Goal: Task Accomplishment & Management: Use online tool/utility

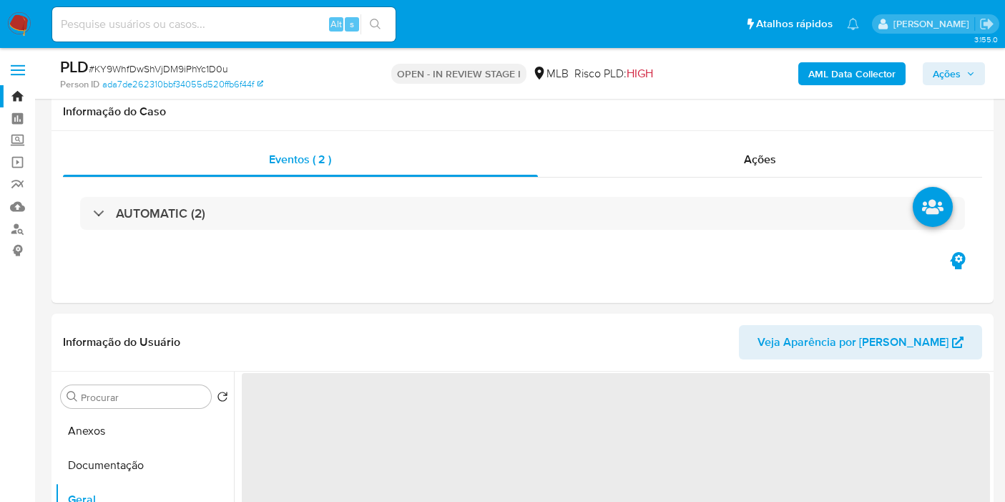
select select "10"
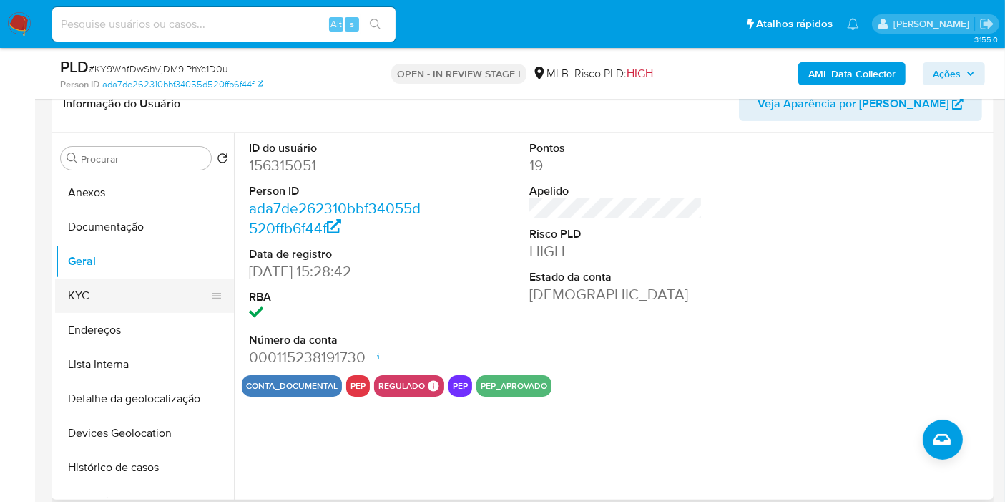
click at [145, 308] on button "KYC" at bounding box center [138, 295] width 167 height 34
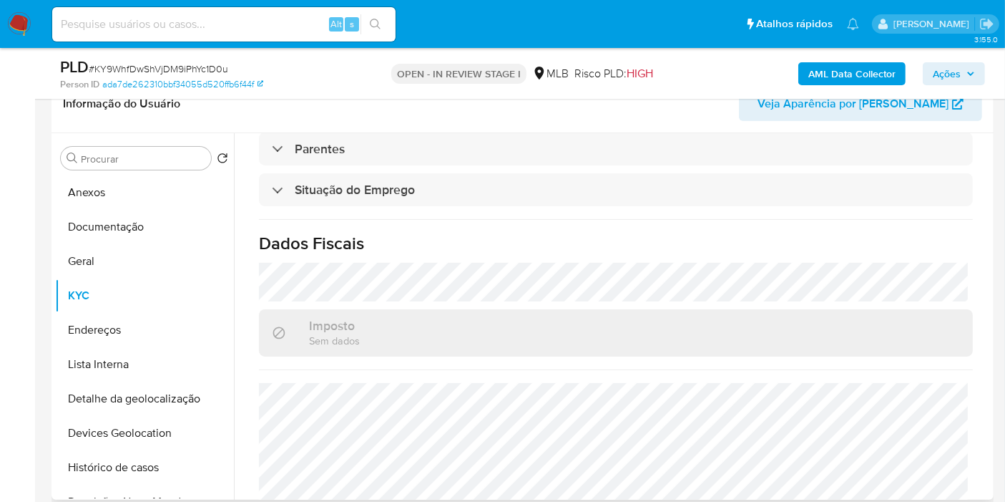
scroll to position [654, 0]
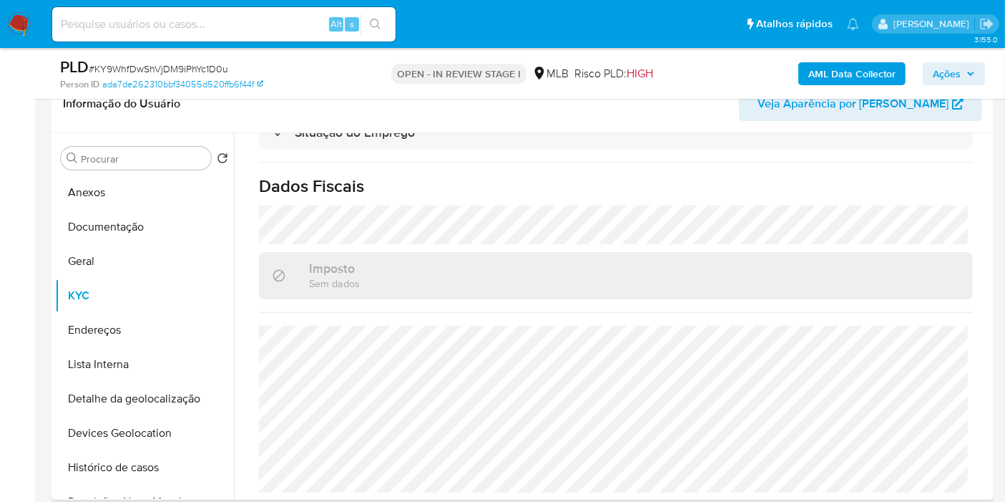
click at [127, 325] on button "Endereços" at bounding box center [144, 330] width 179 height 34
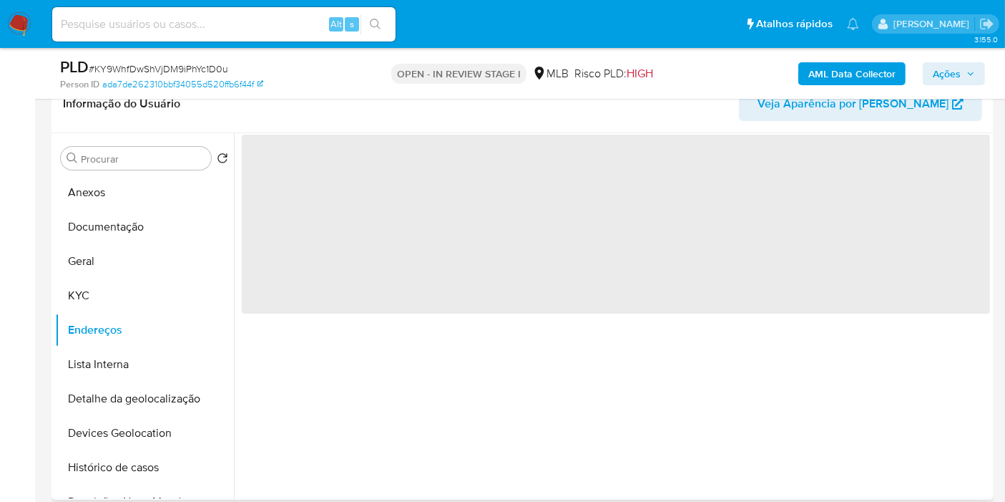
scroll to position [0, 0]
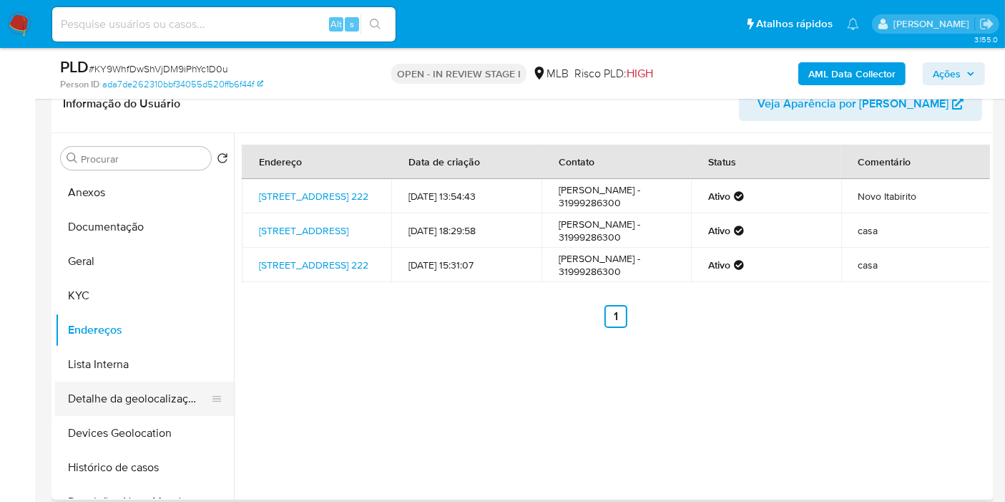
click at [147, 395] on button "Detalhe da geolocalização" at bounding box center [138, 398] width 167 height 34
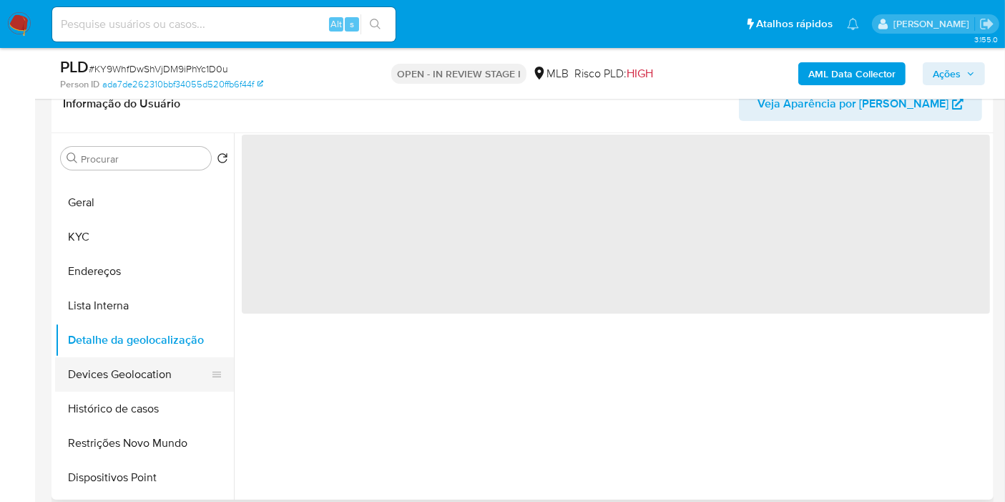
scroll to position [159, 0]
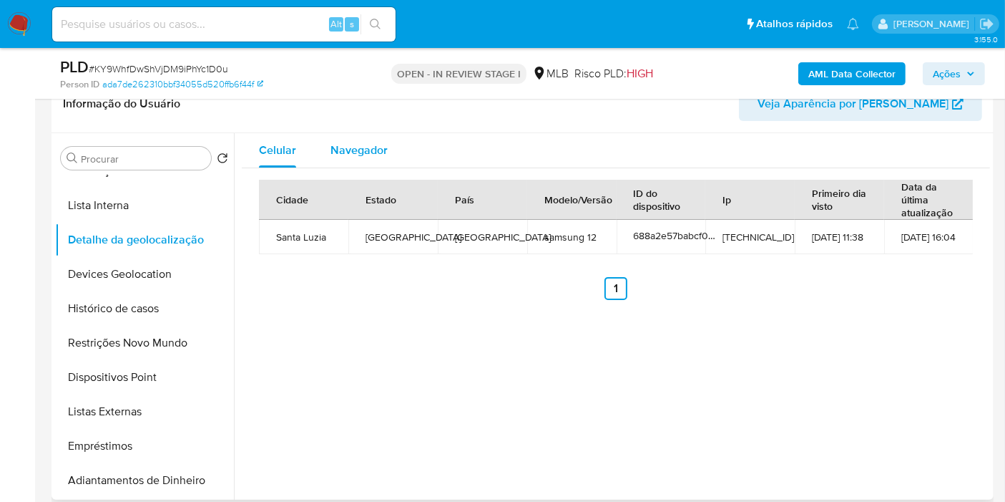
click at [366, 147] on span "Navegador" at bounding box center [359, 150] width 57 height 16
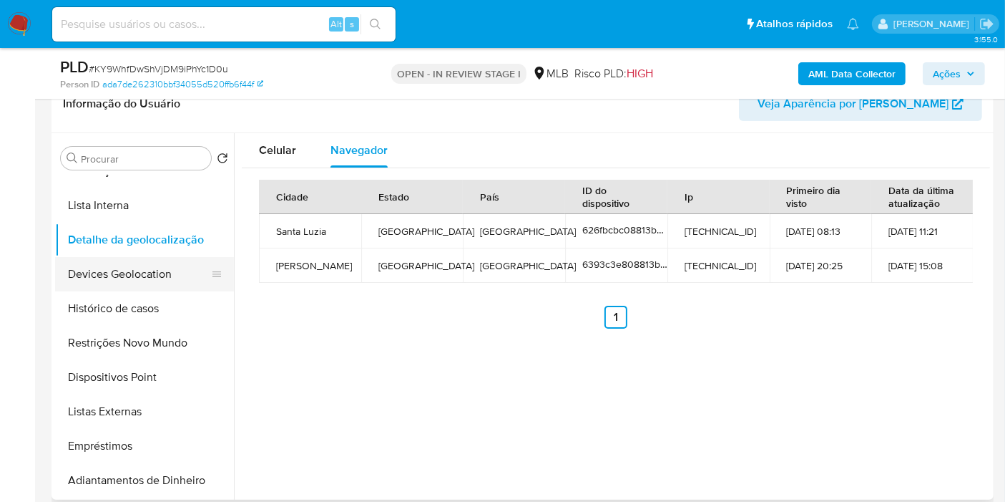
click at [136, 277] on button "Devices Geolocation" at bounding box center [138, 274] width 167 height 34
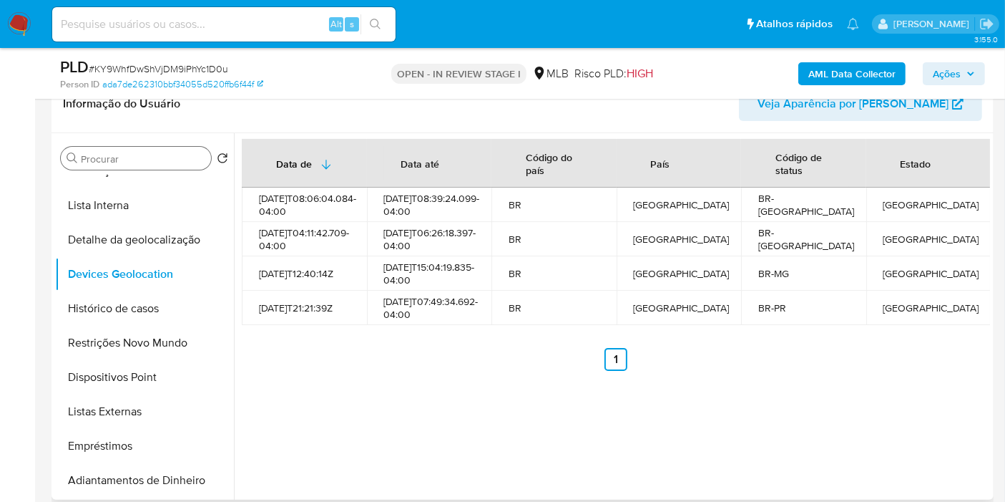
click at [165, 162] on input "Procurar" at bounding box center [143, 158] width 125 height 13
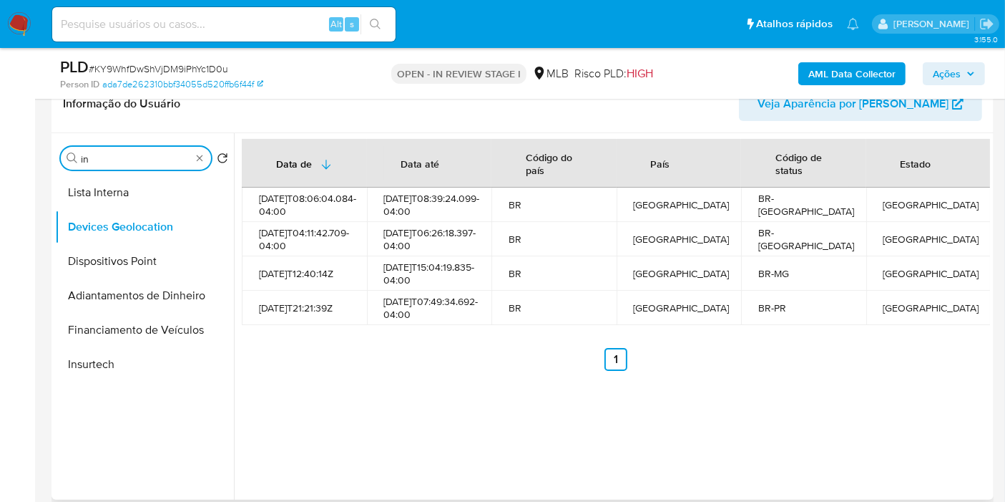
type input "i"
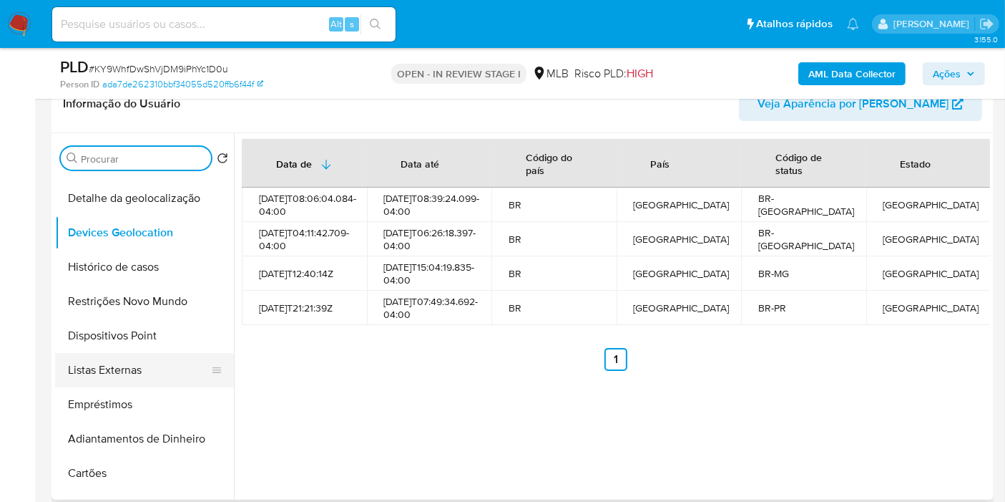
scroll to position [238, 0]
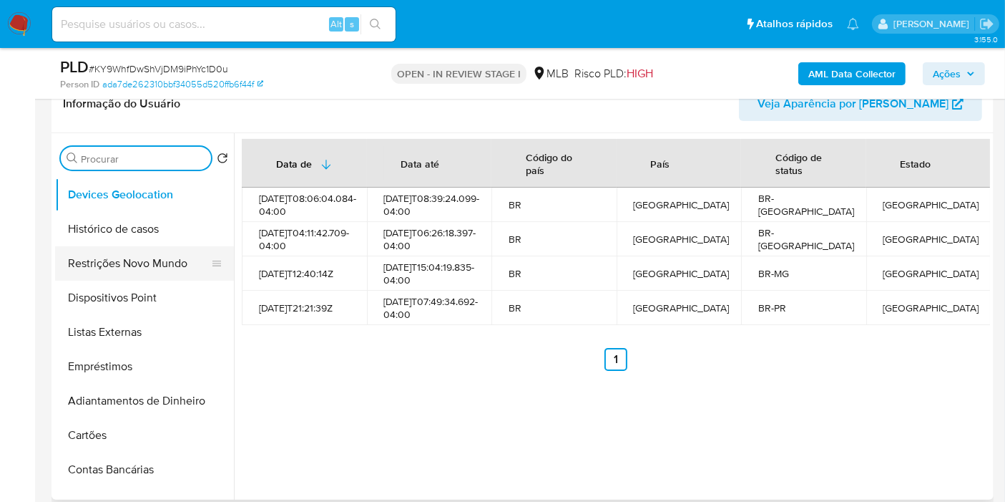
click at [155, 260] on button "Restrições Novo Mundo" at bounding box center [138, 263] width 167 height 34
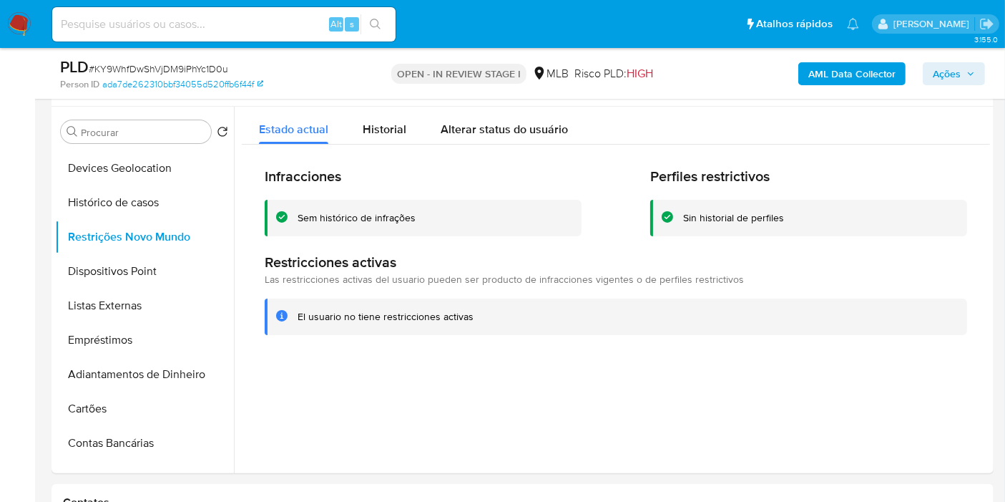
scroll to position [268, 0]
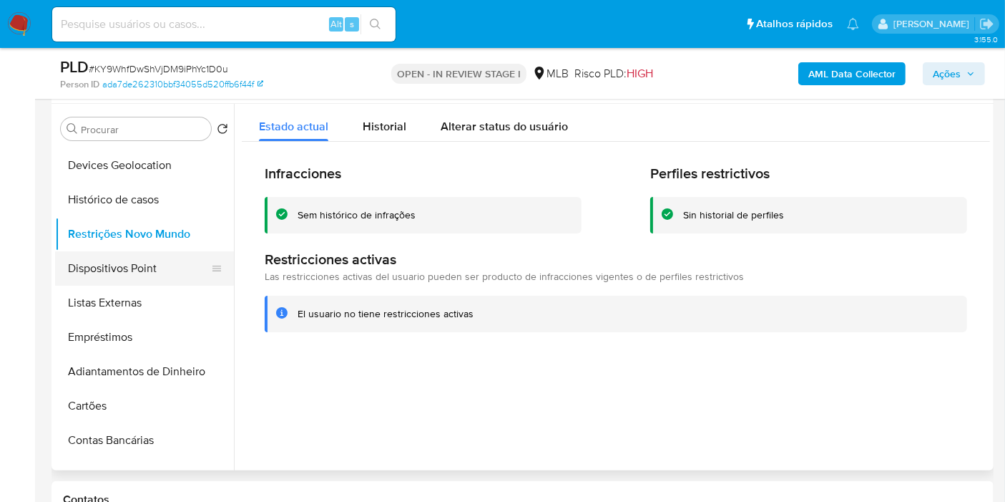
click at [150, 270] on button "Dispositivos Point" at bounding box center [138, 268] width 167 height 34
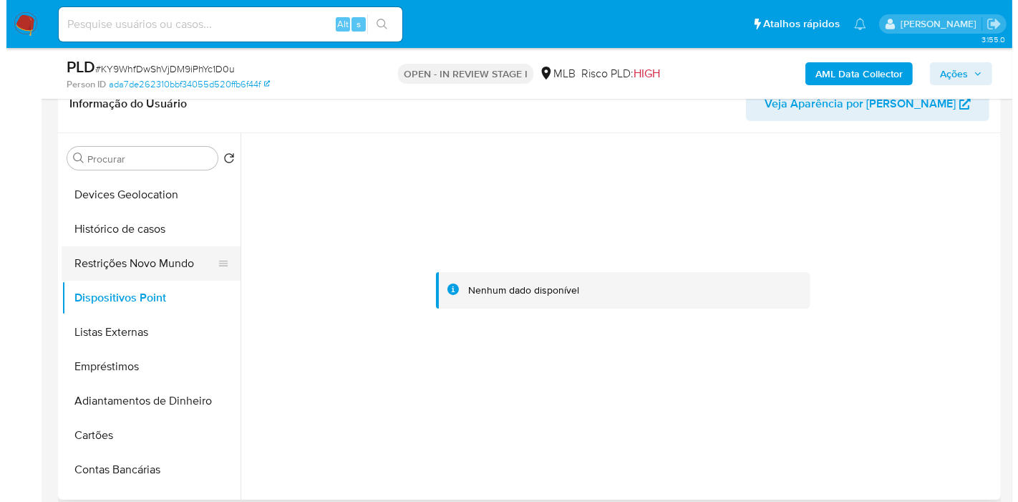
scroll to position [0, 0]
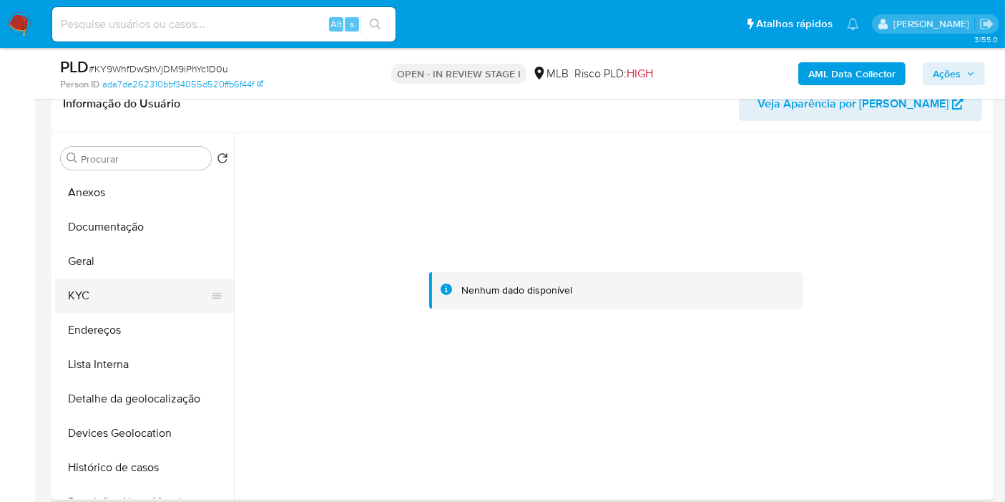
click at [123, 279] on button "KYC" at bounding box center [138, 295] width 167 height 34
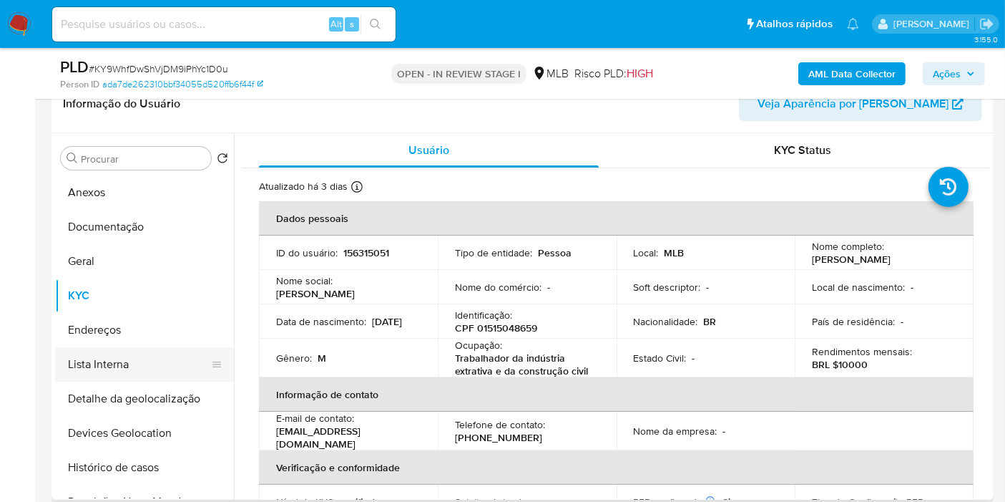
click at [107, 347] on button "Lista Interna" at bounding box center [138, 364] width 167 height 34
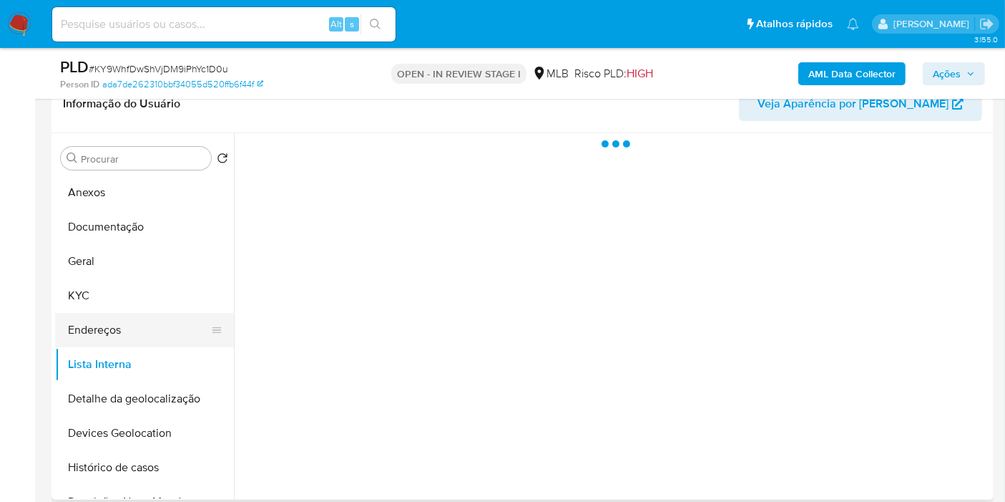
click at [107, 334] on button "Endereços" at bounding box center [138, 330] width 167 height 34
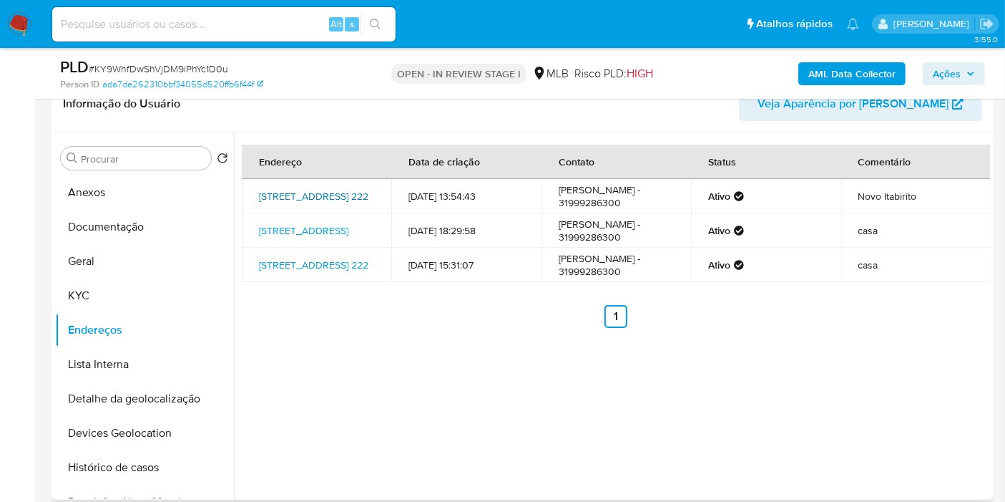
click at [323, 203] on link "Rua Guiomar Novaes 222, Itabirito, Minas Gerais, 35456096, Brasil 222" at bounding box center [313, 196] width 109 height 14
click at [111, 306] on button "KYC" at bounding box center [138, 295] width 167 height 34
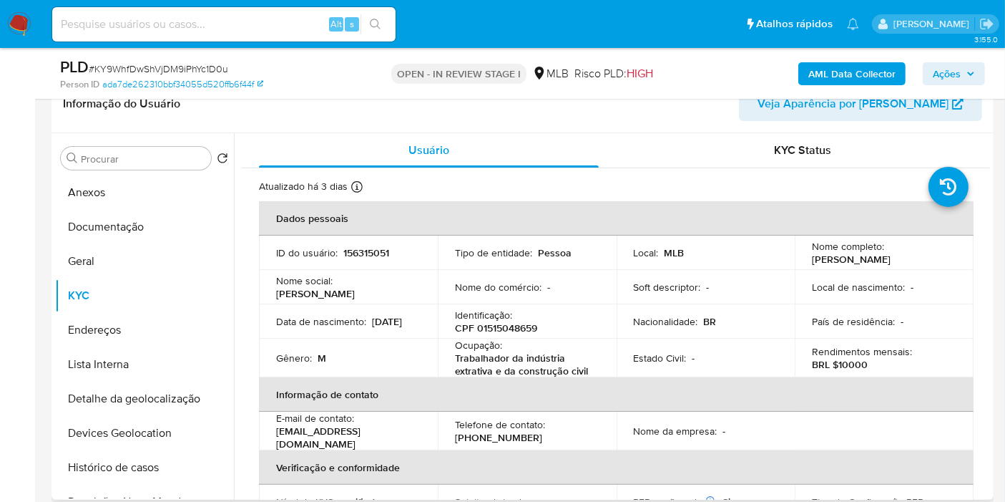
click at [512, 331] on p "CPF 01515048659" at bounding box center [496, 327] width 82 height 13
copy p "01515048659"
click at [101, 463] on button "Histórico de casos" at bounding box center [138, 467] width 167 height 34
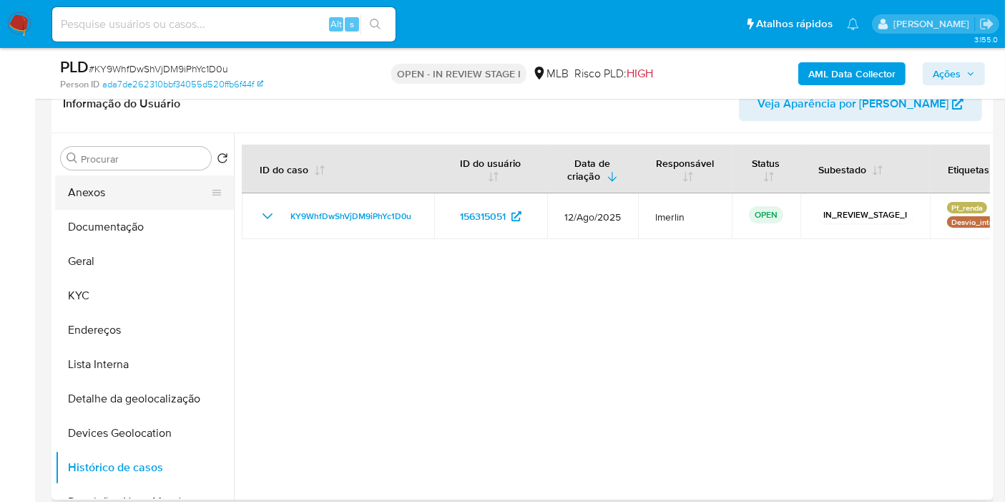
click at [179, 177] on button "Anexos" at bounding box center [138, 192] width 167 height 34
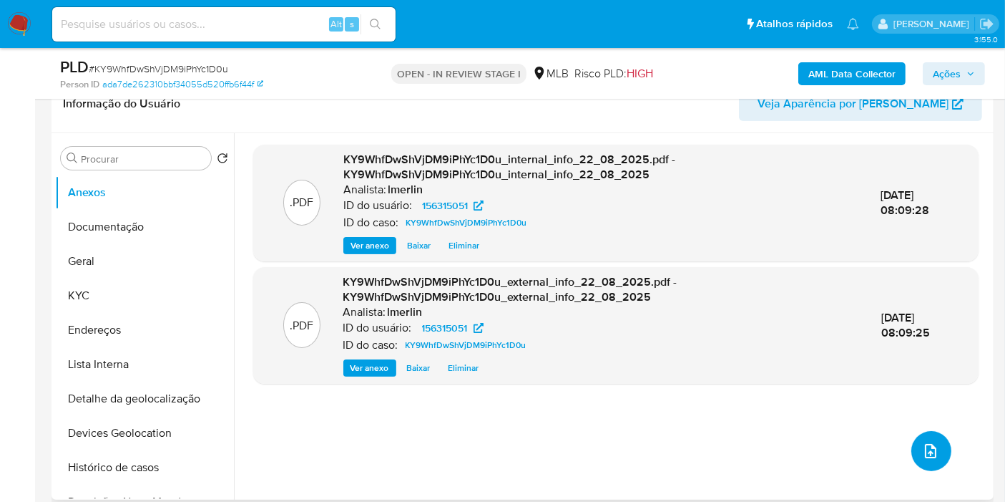
click at [922, 442] on span "upload-file" at bounding box center [930, 450] width 17 height 17
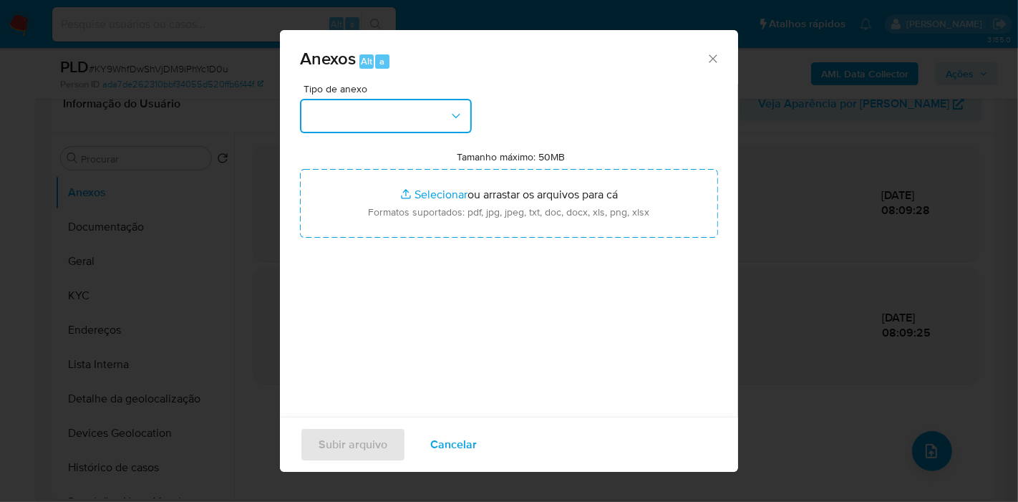
click at [429, 111] on button "button" at bounding box center [386, 116] width 172 height 34
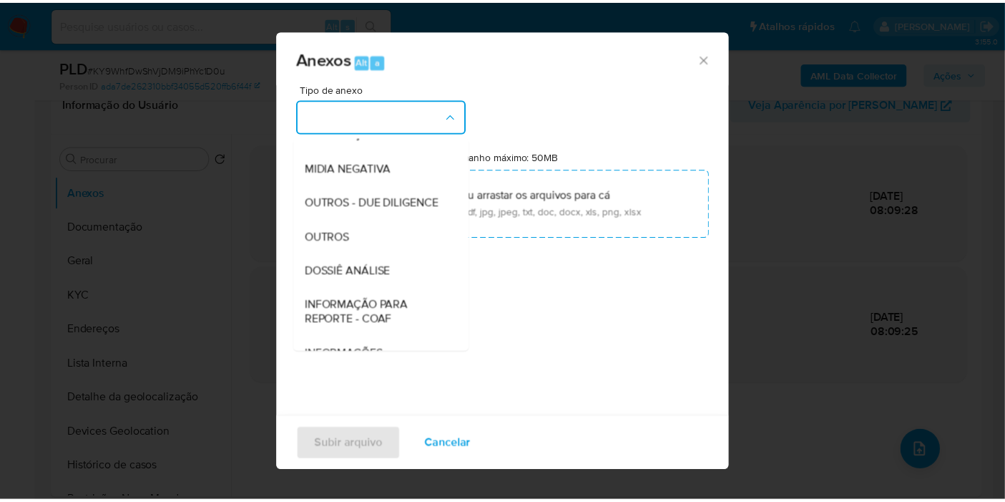
scroll to position [159, 0]
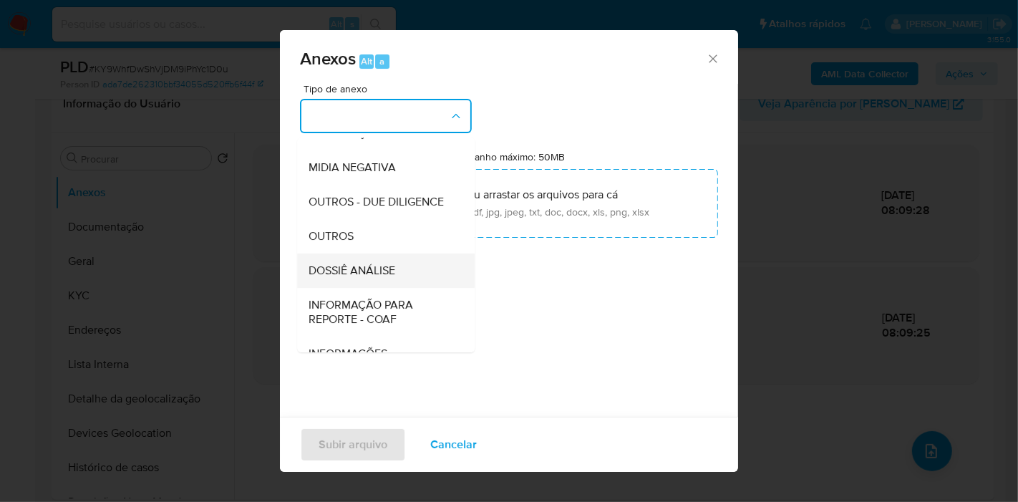
click at [417, 288] on div "DOSSIÊ ANÁLISE" at bounding box center [381, 270] width 146 height 34
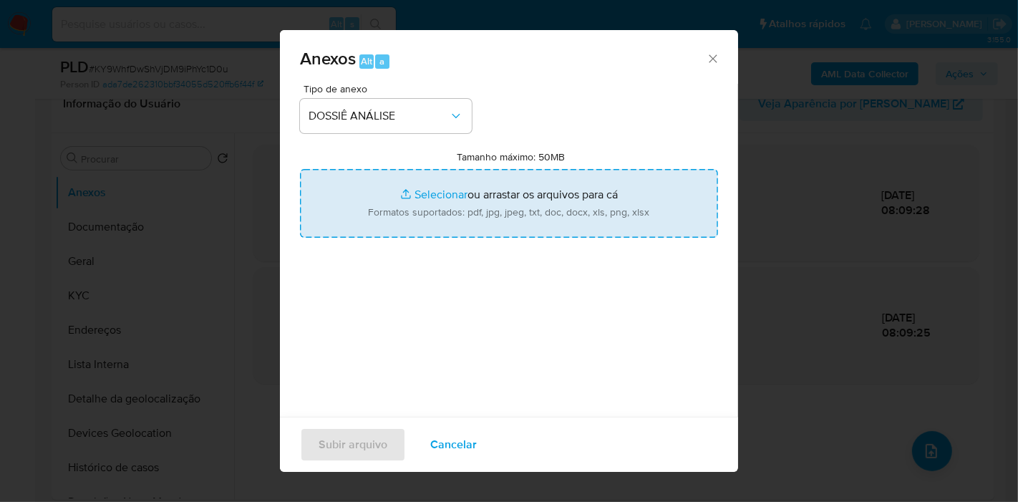
click at [477, 192] on input "Tamanho máximo: 50MB Selecionar arquivos" at bounding box center [509, 203] width 418 height 69
type input "C:\fakepath\CPF 01515048659 - FABIO AUGUSTO DA FONSECA.pdf"
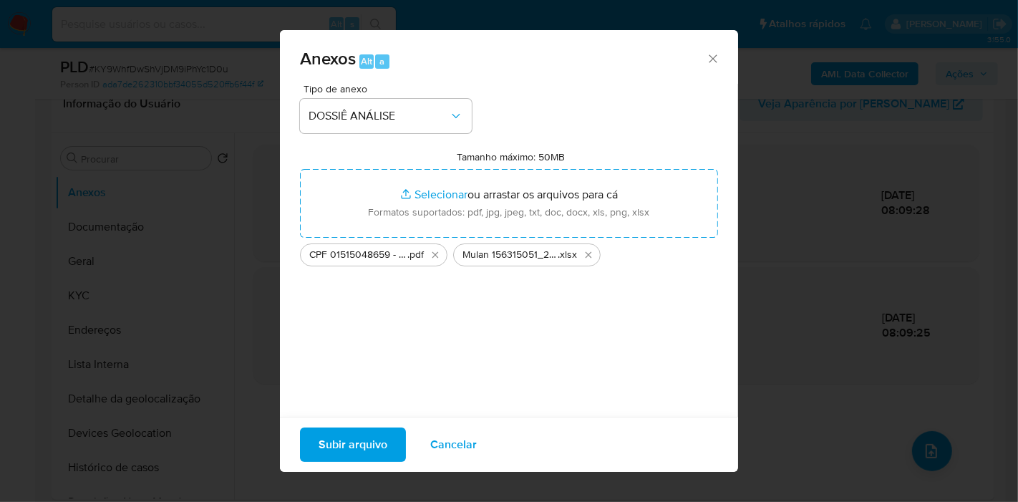
click at [353, 447] on span "Subir arquivo" at bounding box center [352, 444] width 69 height 31
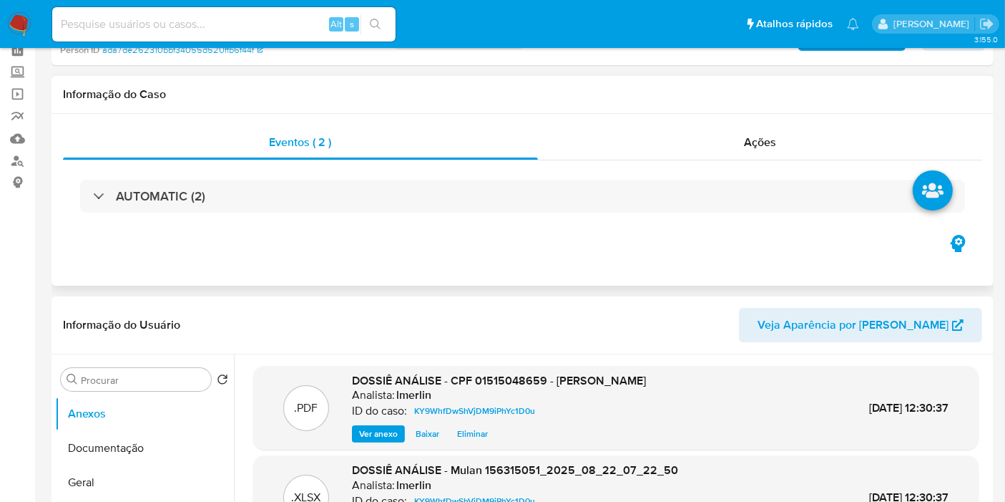
scroll to position [0, 0]
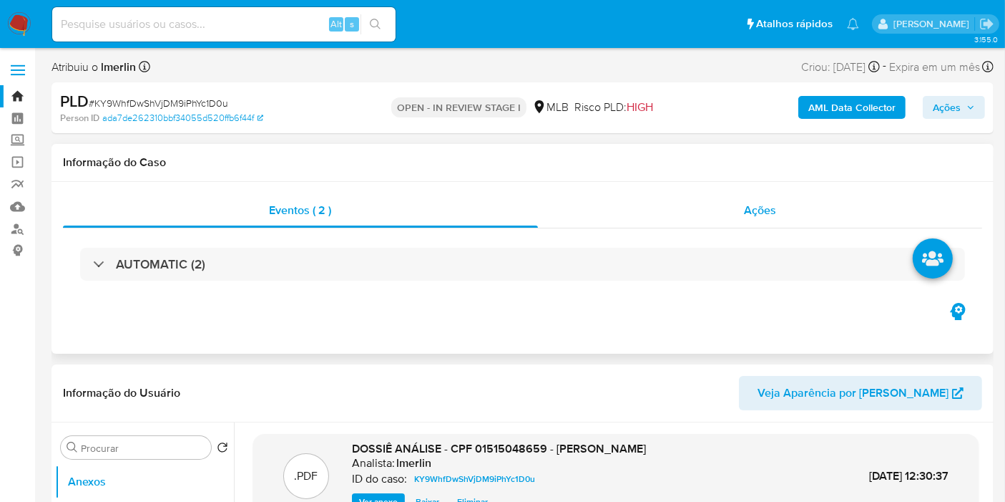
click at [819, 197] on div "Ações" at bounding box center [760, 210] width 445 height 34
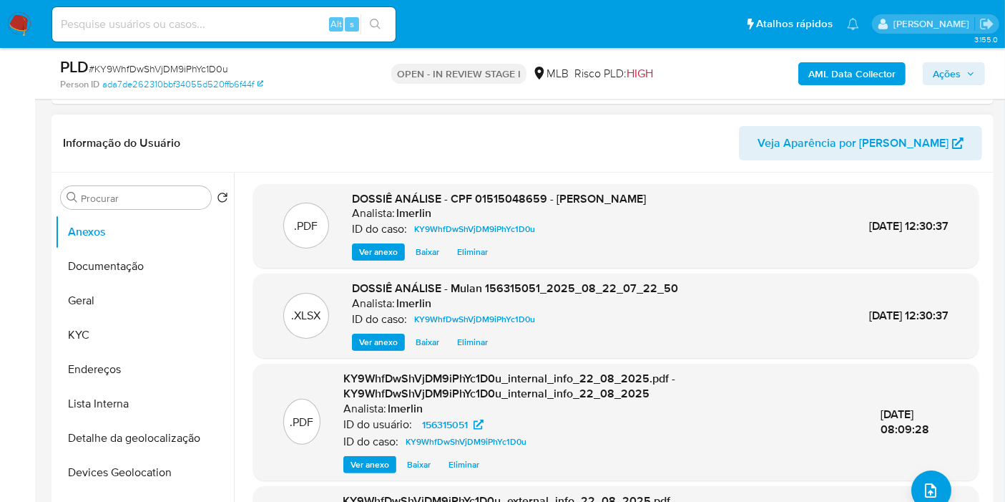
scroll to position [238, 0]
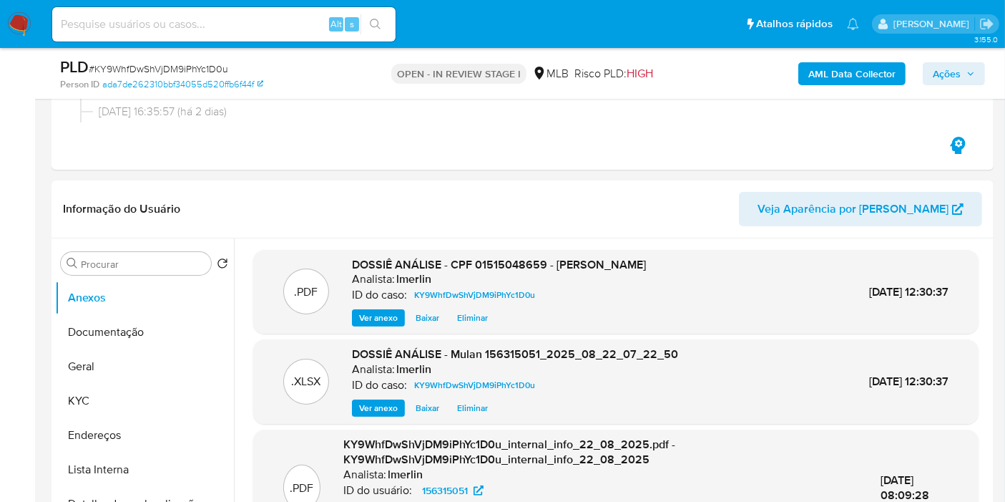
click at [955, 72] on span "Ações" at bounding box center [947, 73] width 28 height 23
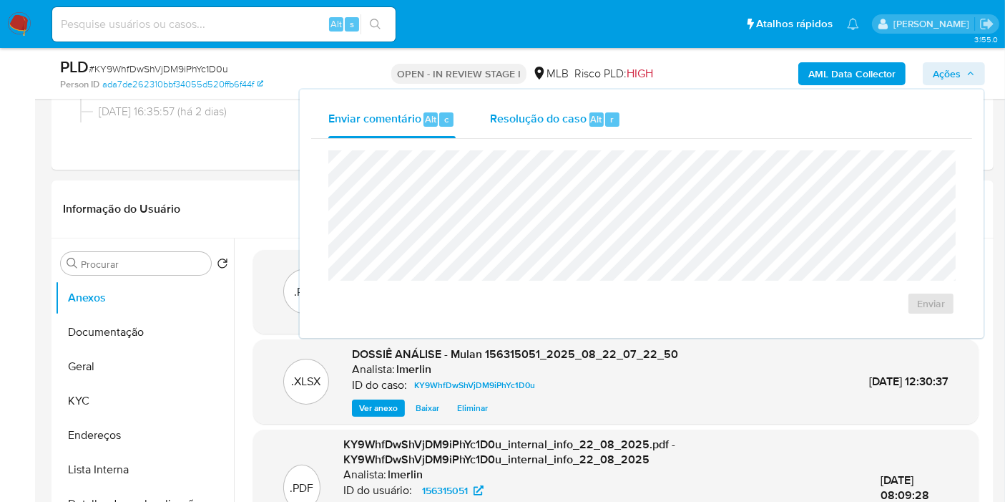
click at [572, 135] on div "Resolução do caso Alt r" at bounding box center [555, 119] width 131 height 37
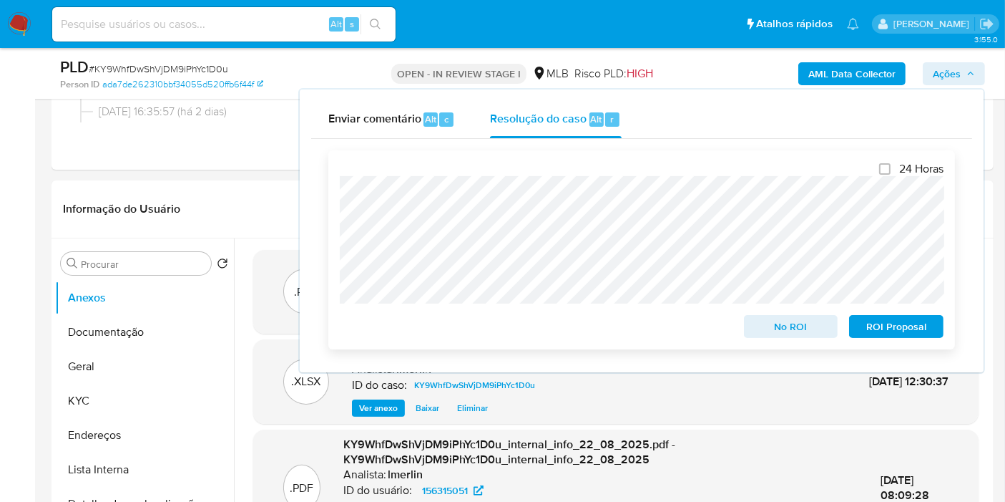
click at [762, 323] on span "No ROI" at bounding box center [791, 326] width 74 height 20
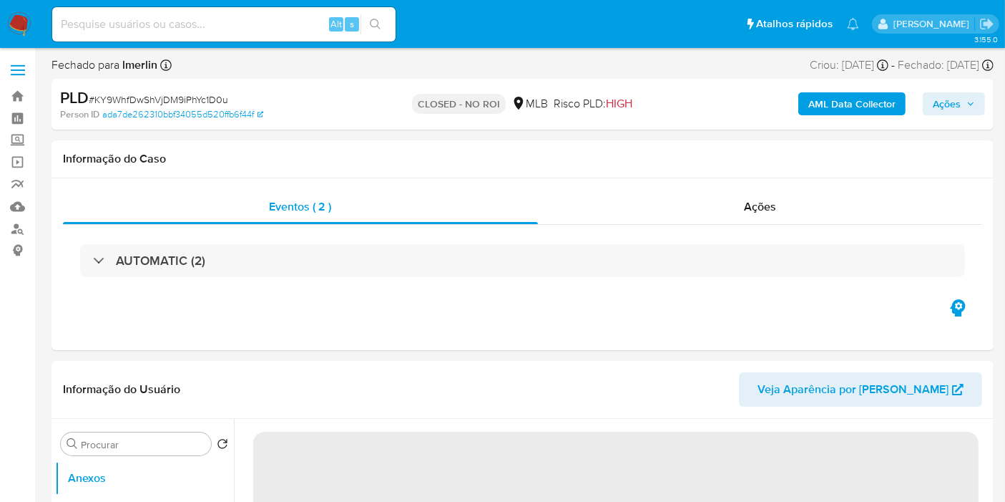
click at [11, 15] on img at bounding box center [19, 24] width 24 height 24
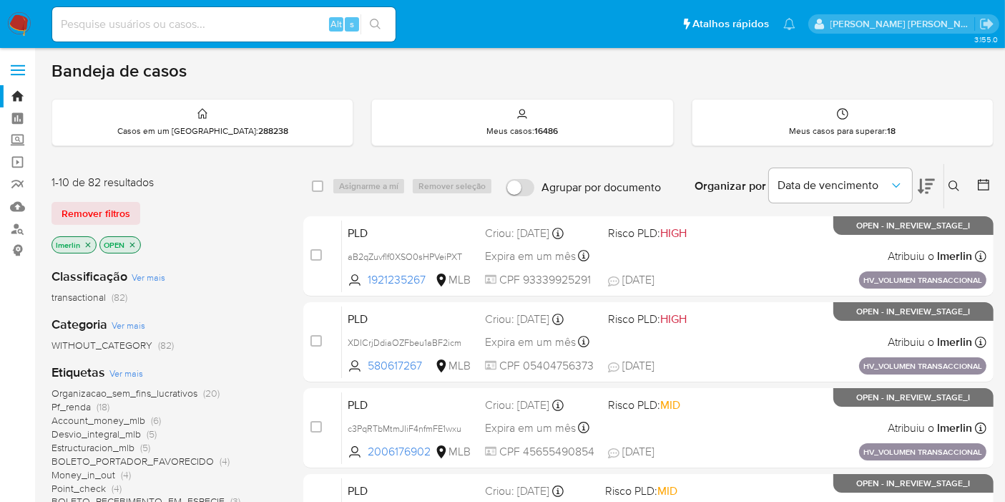
click at [225, 31] on input at bounding box center [223, 24] width 343 height 19
paste input "tvLQDGVLB5vcSl0DXBpJnqCT"
type input "tvLQDGVLB5vcSl0DXBpJnqCT"
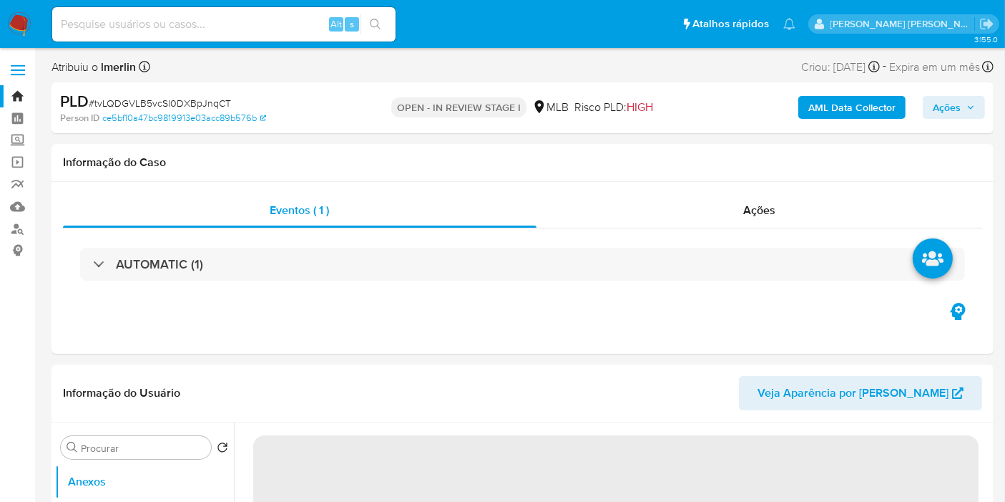
select select "10"
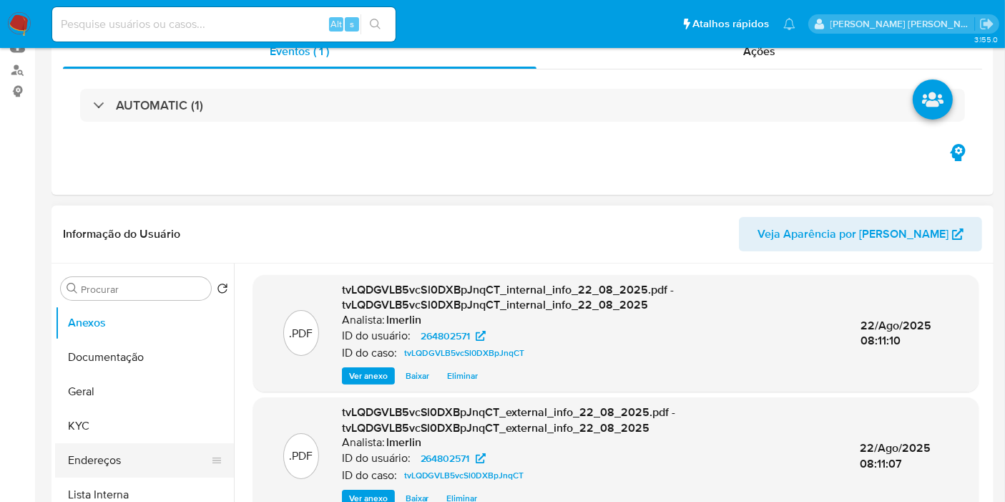
scroll to position [238, 0]
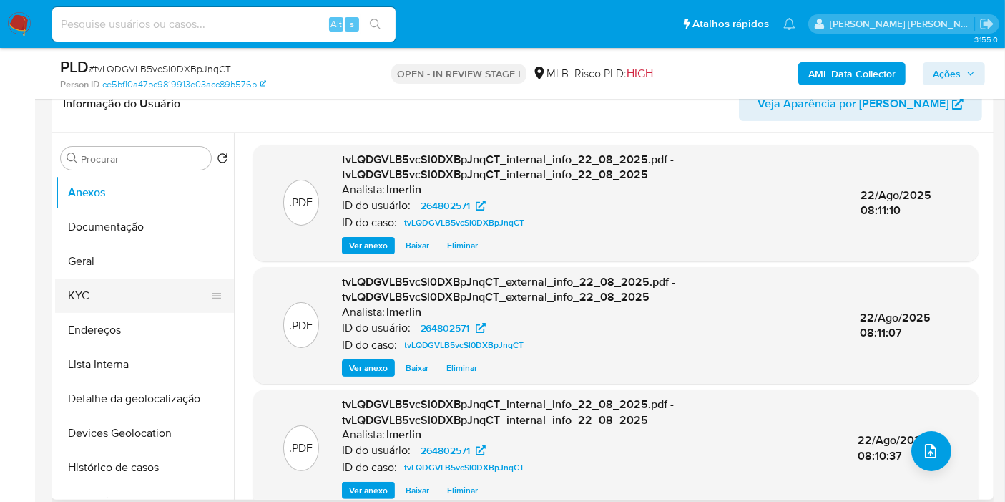
click at [139, 291] on button "KYC" at bounding box center [138, 295] width 167 height 34
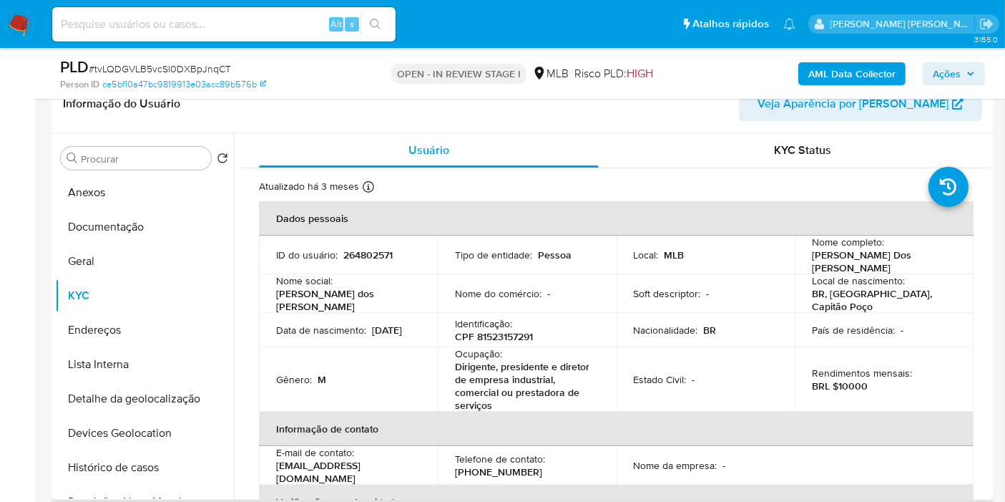
click at [519, 330] on p "CPF 81523157291" at bounding box center [494, 336] width 78 height 13
copy p "81523157291"
click at [145, 467] on button "Histórico de casos" at bounding box center [138, 467] width 167 height 34
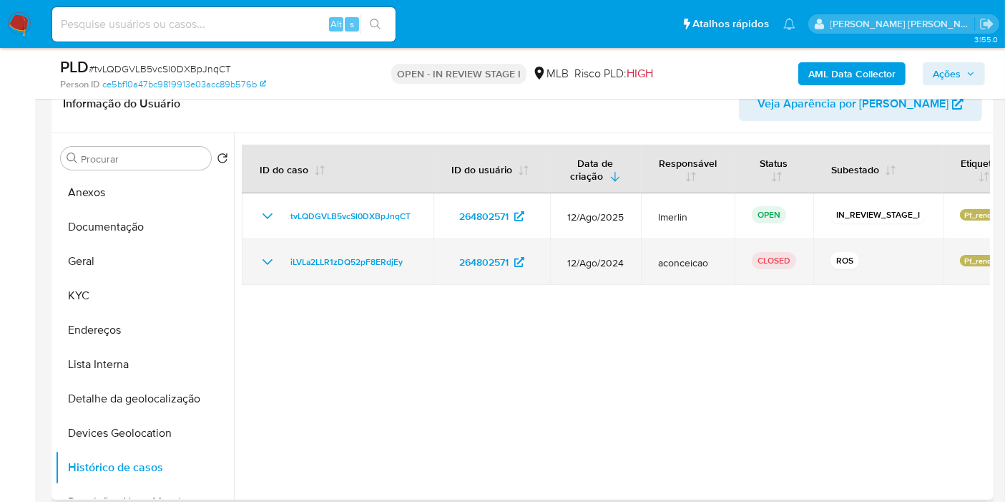
click at [268, 260] on icon "Mostrar/Ocultar" at bounding box center [267, 261] width 17 height 17
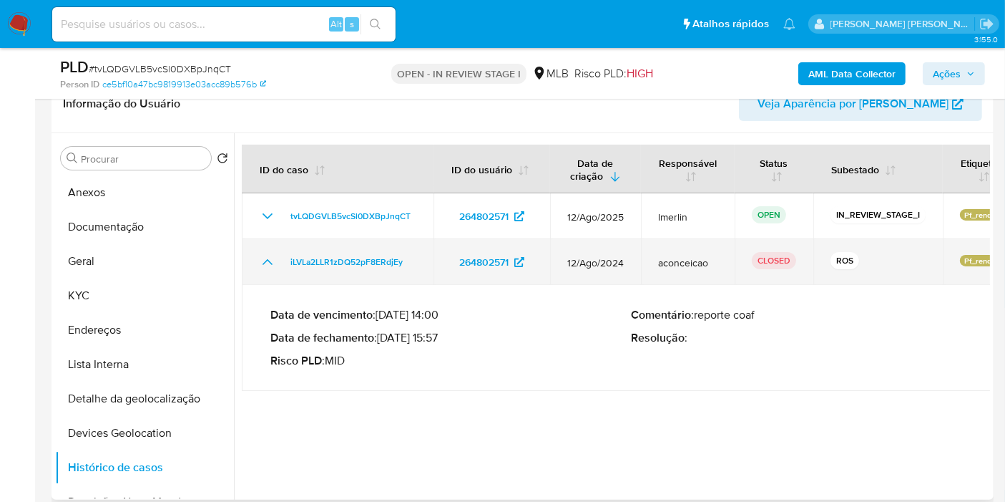
click at [268, 260] on icon "Mostrar/Ocultar" at bounding box center [267, 261] width 17 height 17
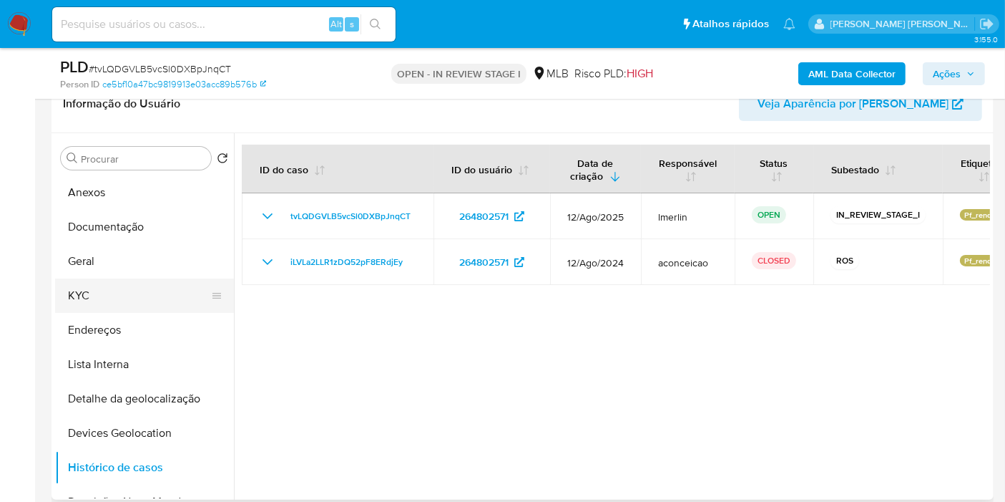
click at [110, 293] on button "KYC" at bounding box center [138, 295] width 167 height 34
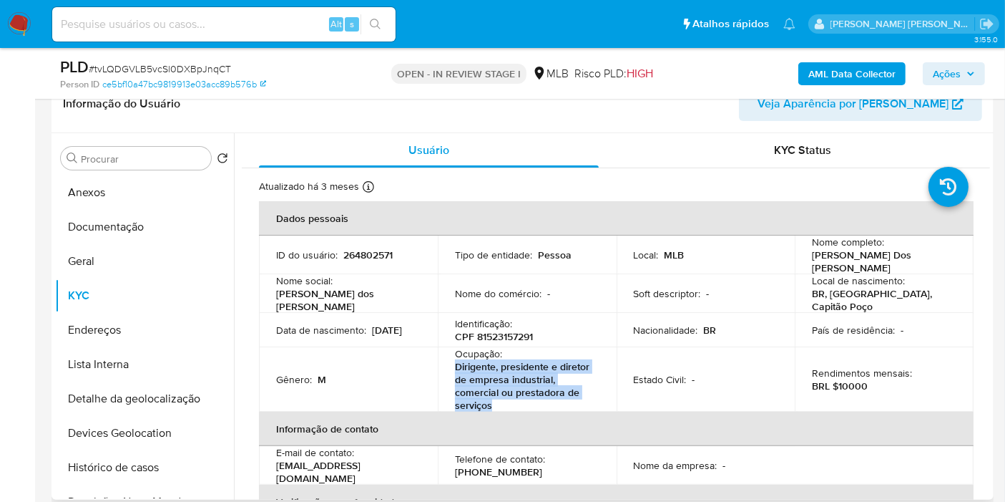
drag, startPoint x: 455, startPoint y: 356, endPoint x: 492, endPoint y: 394, distance: 52.1
click at [492, 394] on p "Dirigente, presidente e diretor de empresa industrial, comercial ou prestadora …" at bounding box center [524, 386] width 139 height 52
copy p "Dirigente, presidente e diretor de empresa industrial, comercial ou prestadora …"
click at [145, 231] on button "Documentação" at bounding box center [138, 227] width 167 height 34
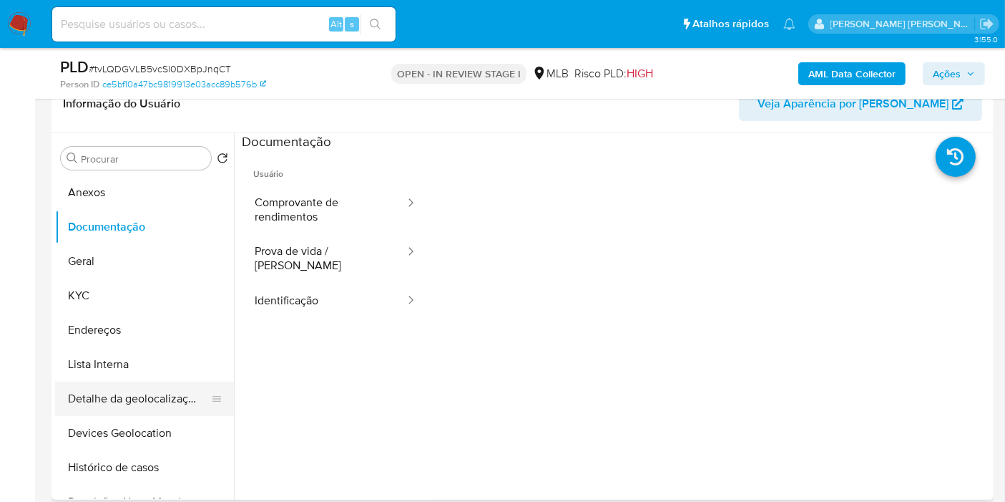
scroll to position [79, 0]
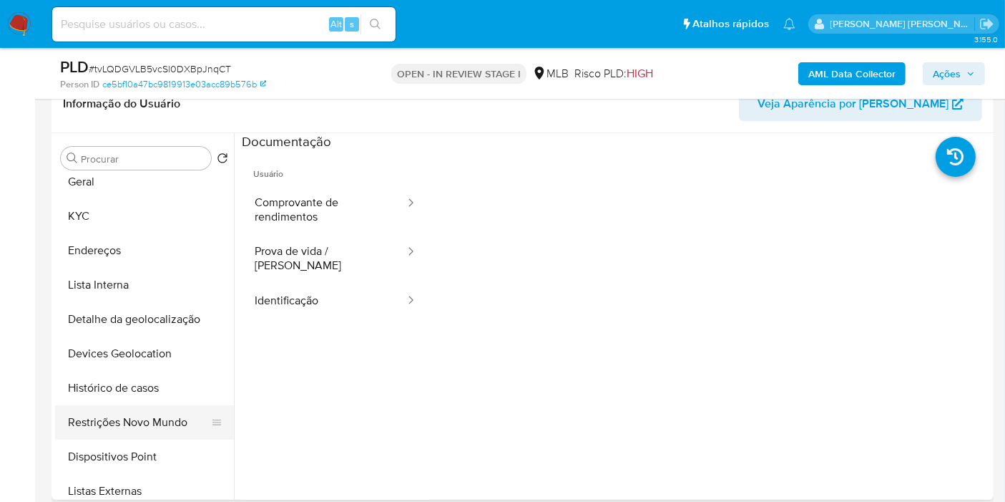
click at [131, 413] on button "Restrições Novo Mundo" at bounding box center [138, 422] width 167 height 34
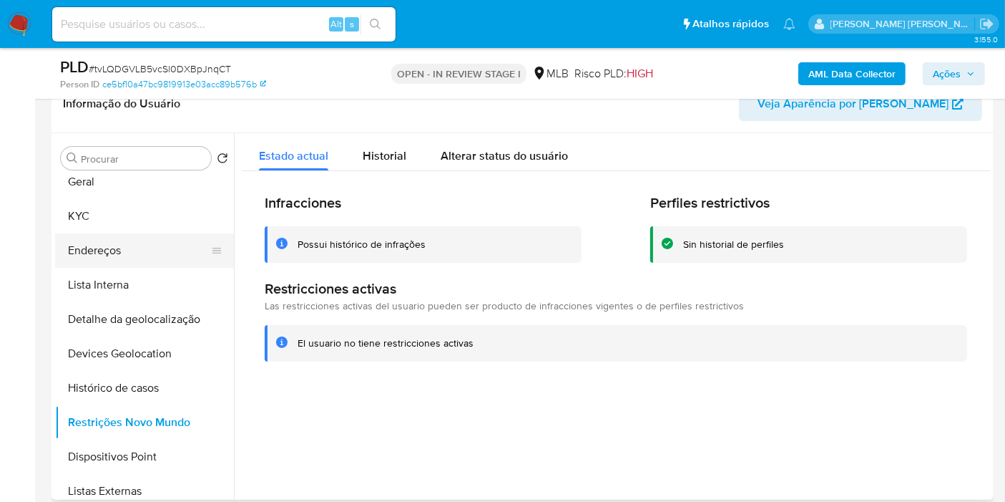
click at [116, 258] on button "Endereços" at bounding box center [138, 250] width 167 height 34
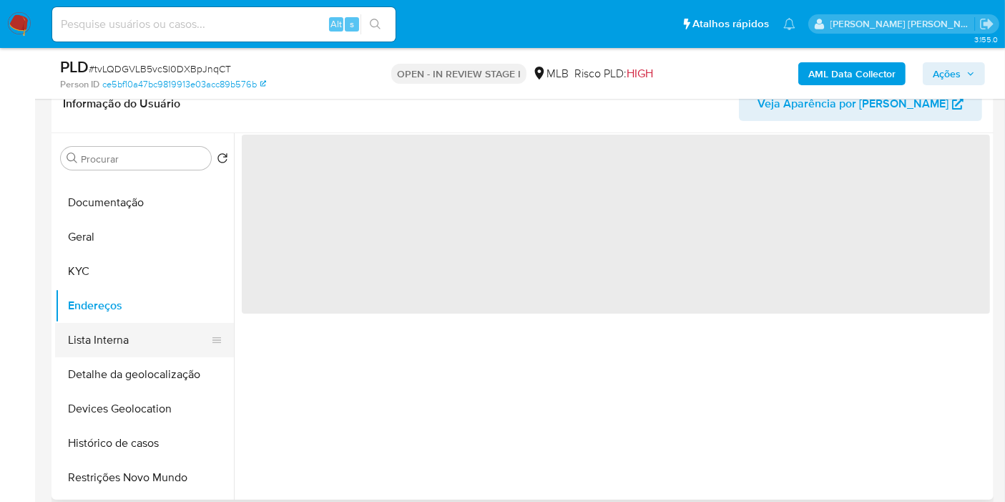
scroll to position [0, 0]
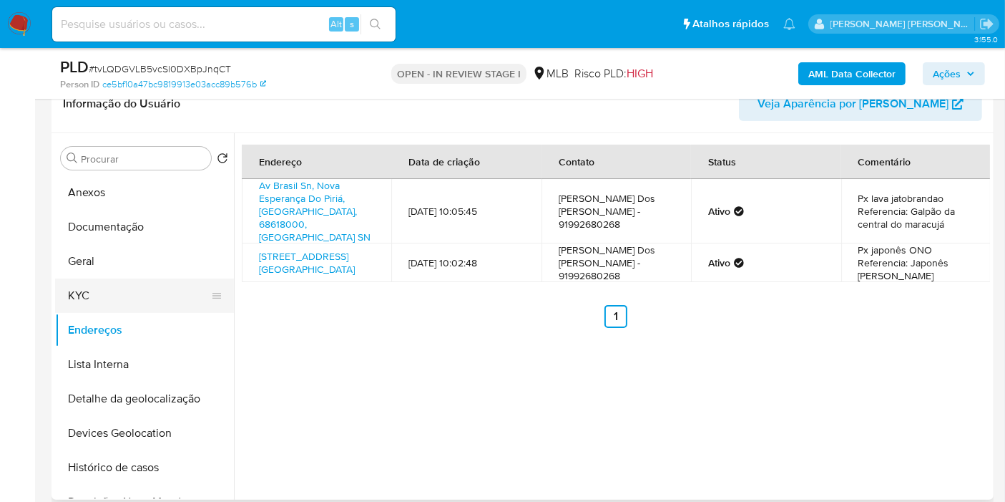
click at [111, 298] on button "KYC" at bounding box center [138, 295] width 167 height 34
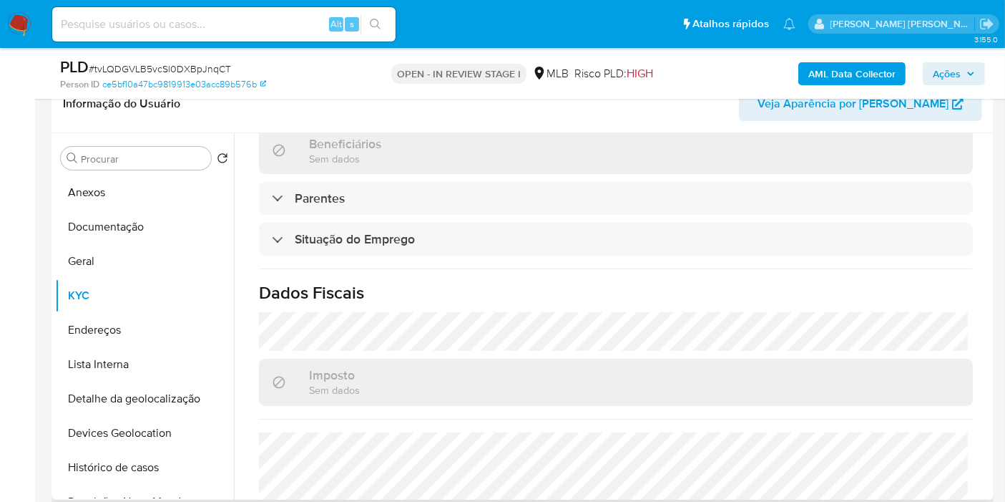
scroll to position [680, 0]
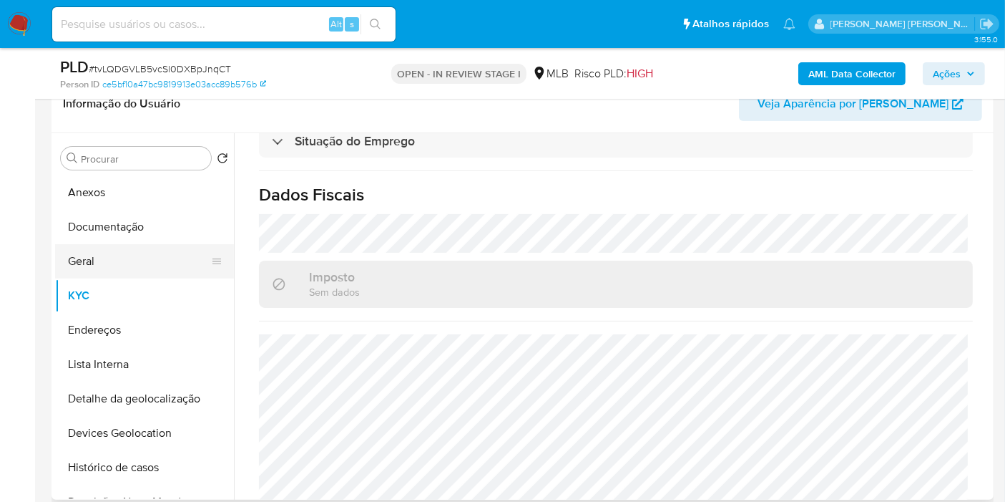
click at [120, 260] on button "Geral" at bounding box center [138, 261] width 167 height 34
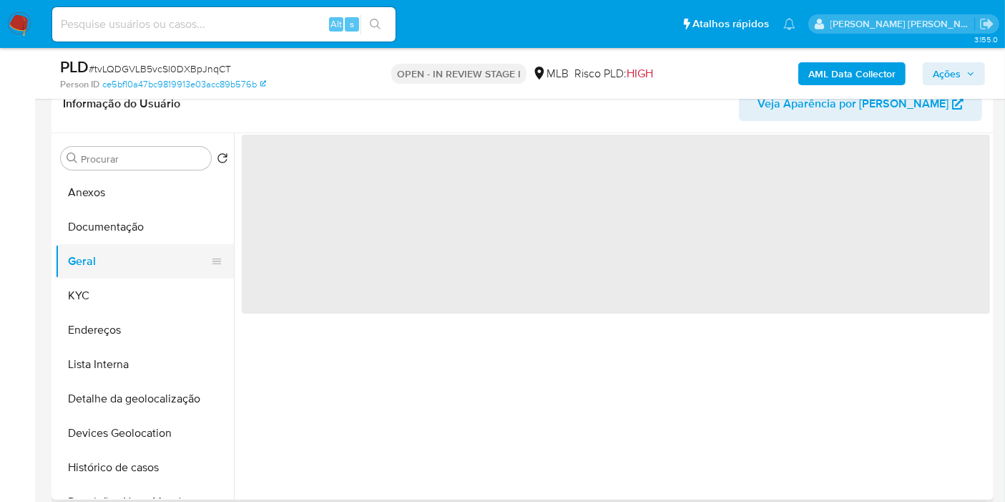
scroll to position [0, 0]
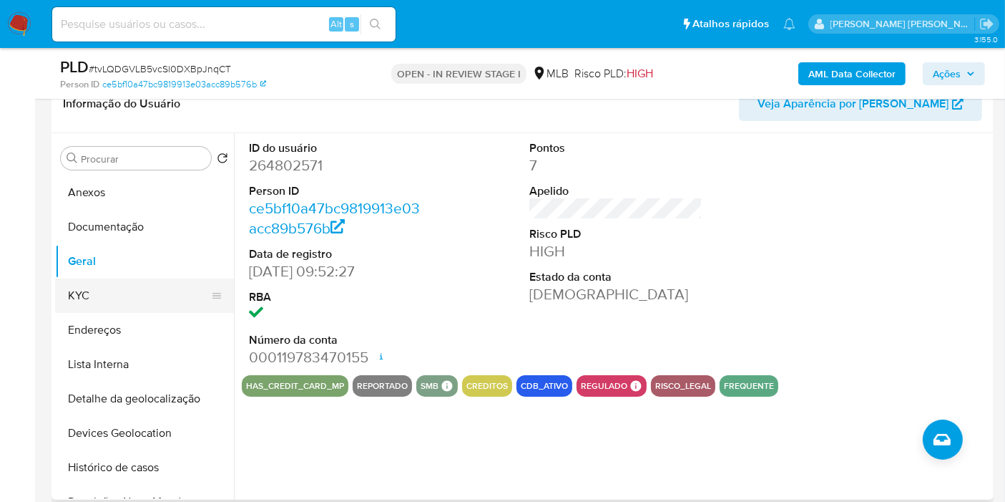
click at [165, 291] on button "KYC" at bounding box center [138, 295] width 167 height 34
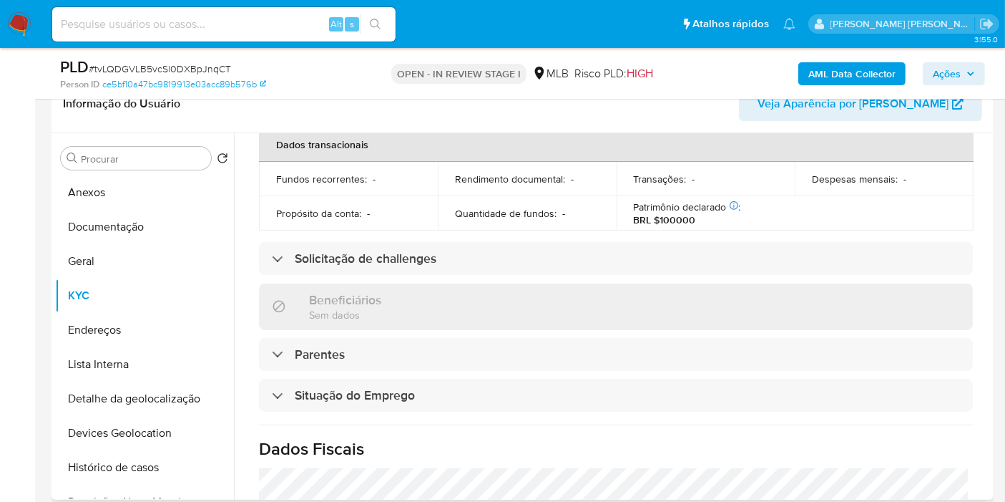
scroll to position [664, 0]
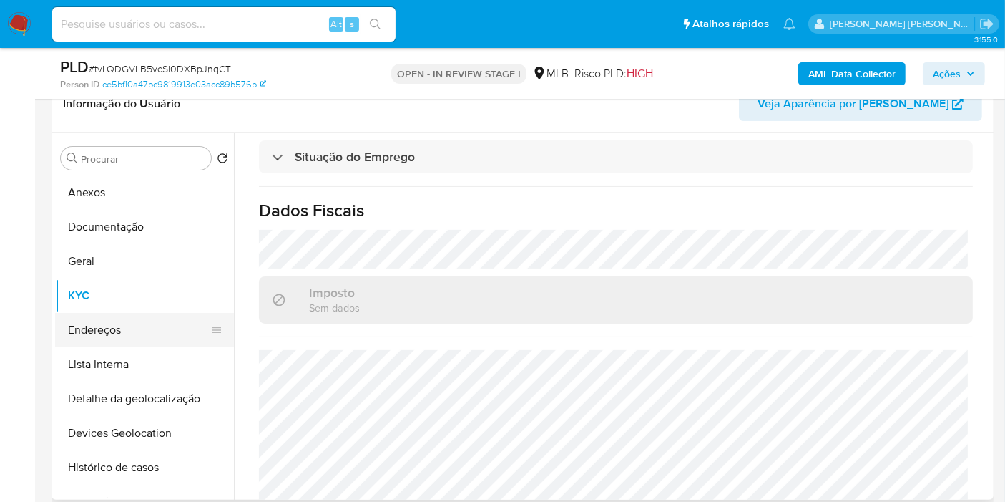
click at [163, 319] on button "Endereços" at bounding box center [138, 330] width 167 height 34
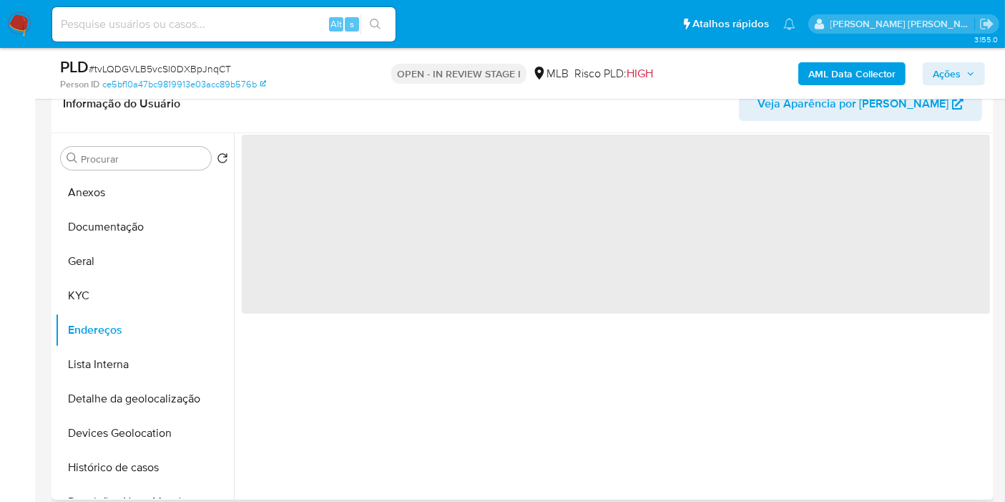
scroll to position [0, 0]
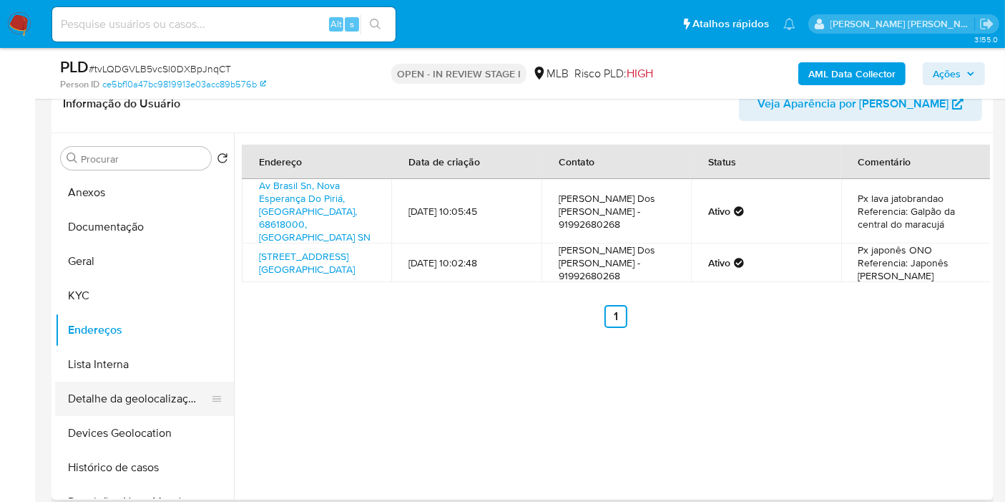
click at [170, 409] on button "Detalhe da geolocalização" at bounding box center [138, 398] width 167 height 34
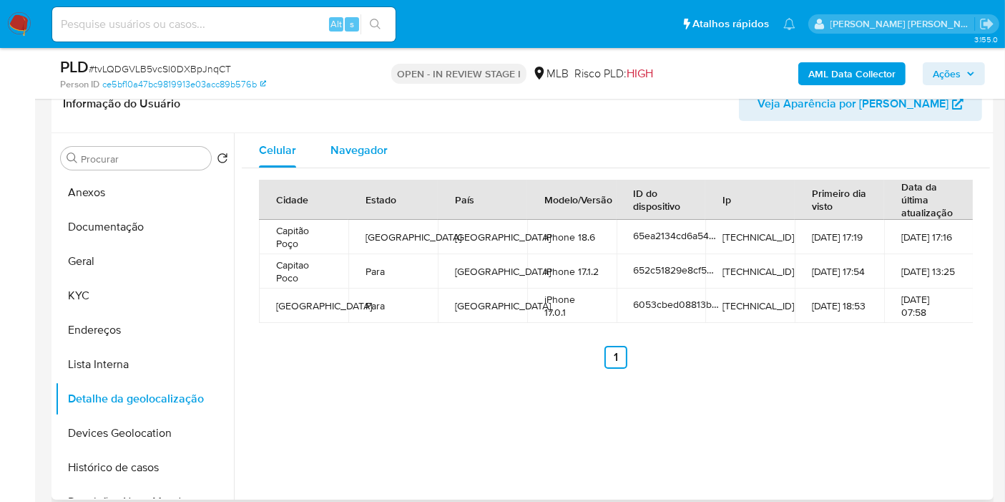
click at [358, 160] on div "Navegador" at bounding box center [359, 150] width 57 height 34
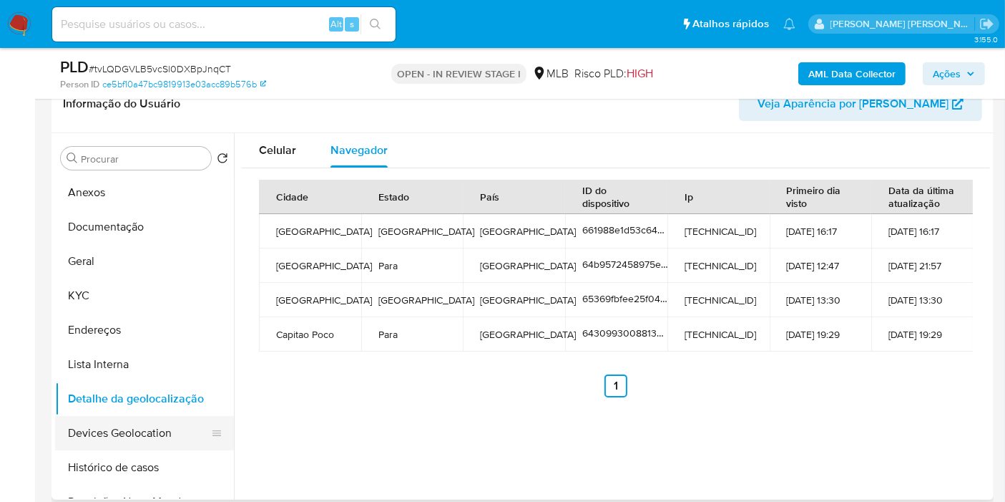
click at [149, 425] on button "Devices Geolocation" at bounding box center [138, 433] width 167 height 34
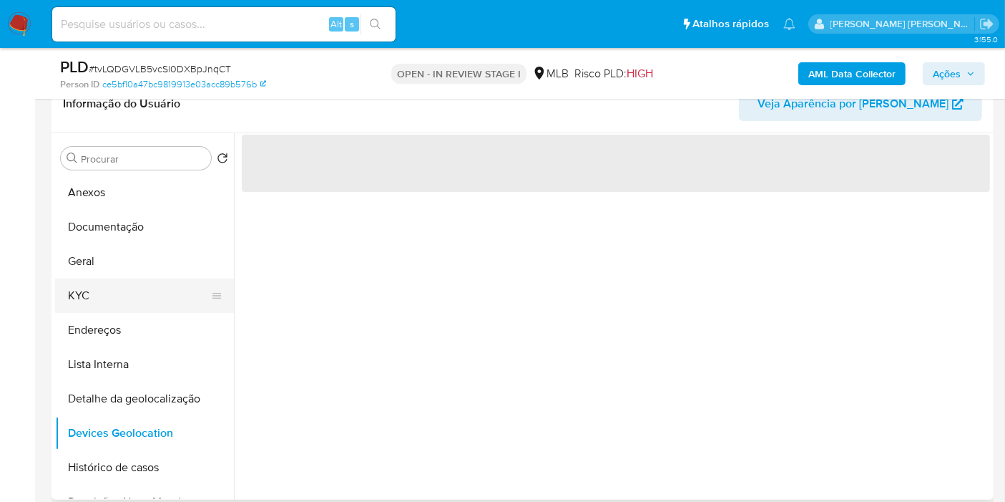
scroll to position [79, 0]
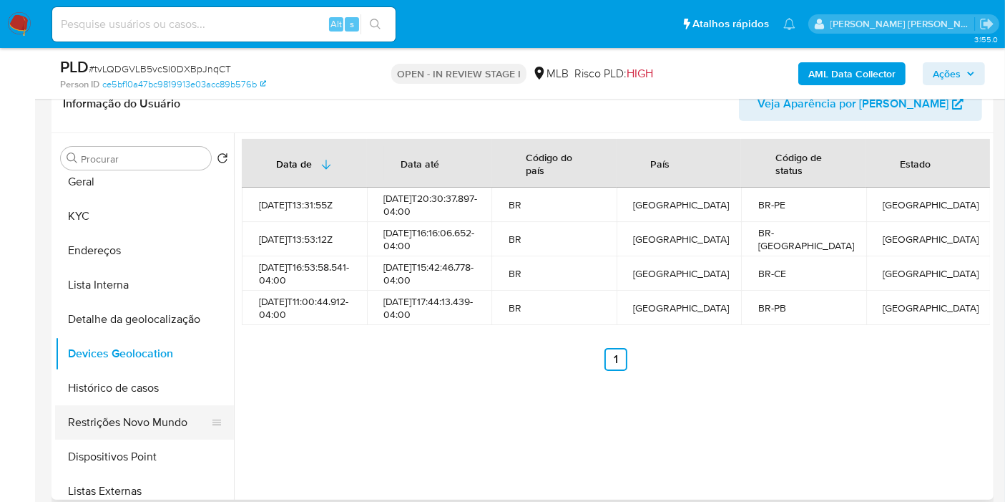
click at [143, 422] on button "Restrições Novo Mundo" at bounding box center [138, 422] width 167 height 34
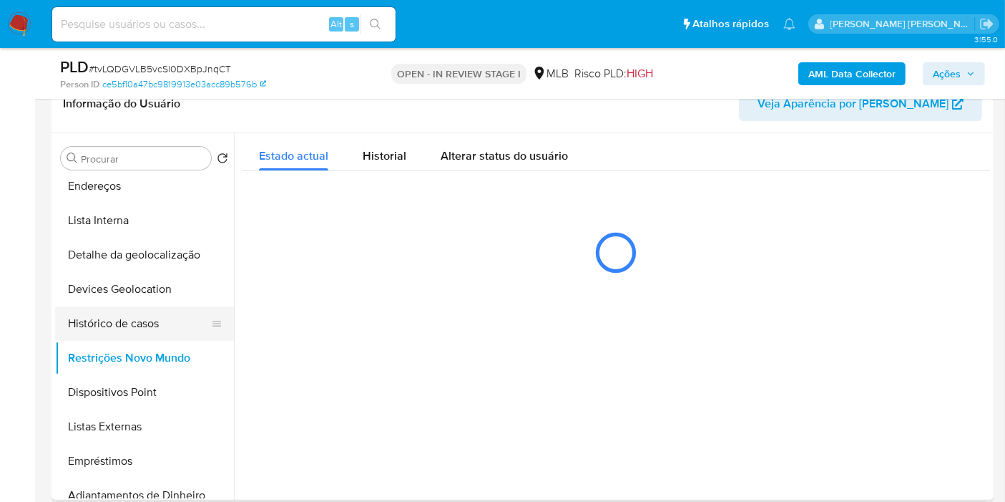
scroll to position [159, 0]
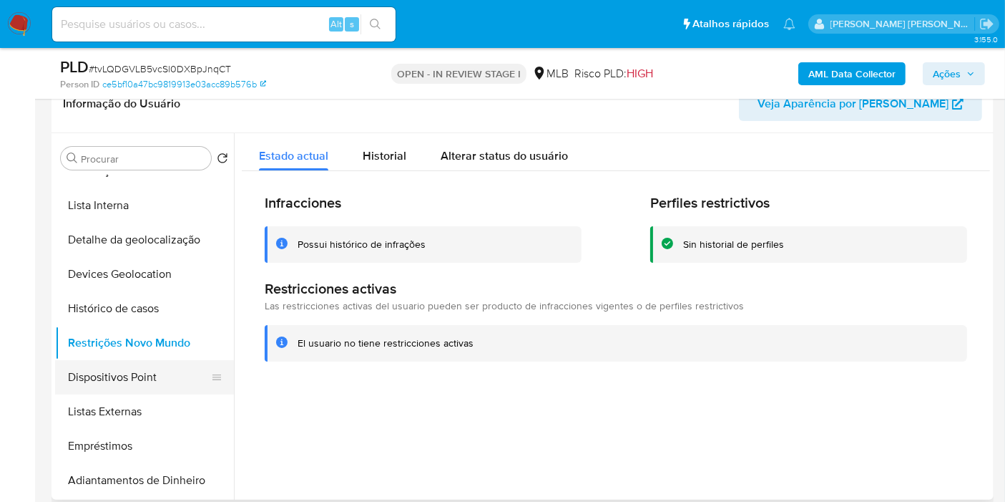
click at [137, 364] on button "Dispositivos Point" at bounding box center [138, 377] width 167 height 34
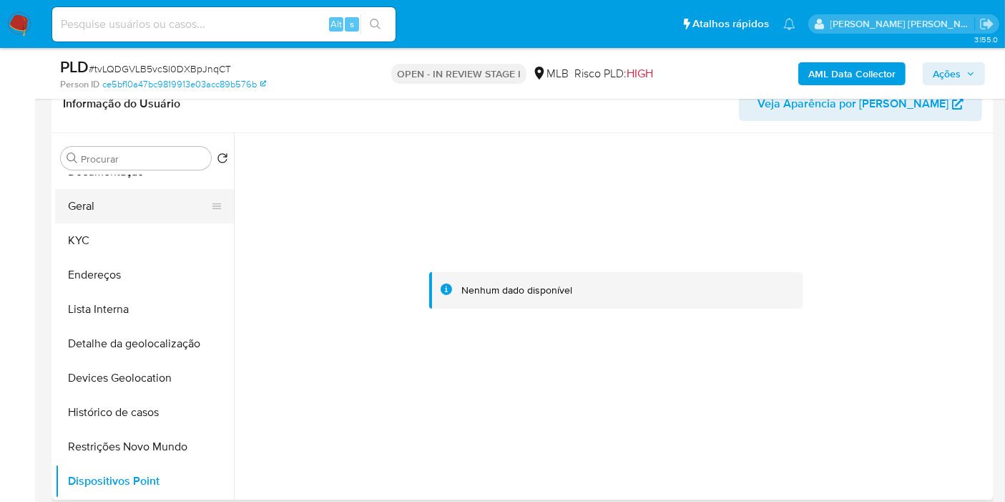
scroll to position [0, 0]
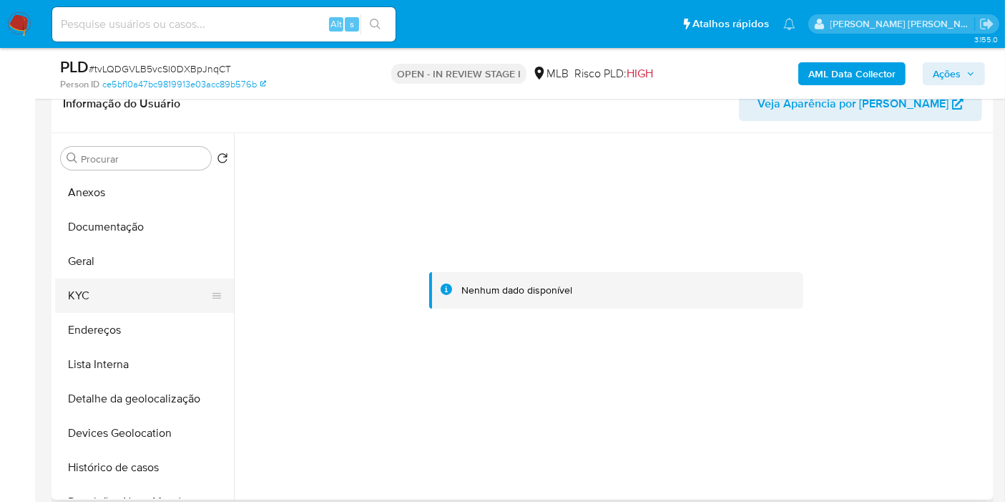
click at [135, 303] on button "KYC" at bounding box center [138, 295] width 167 height 34
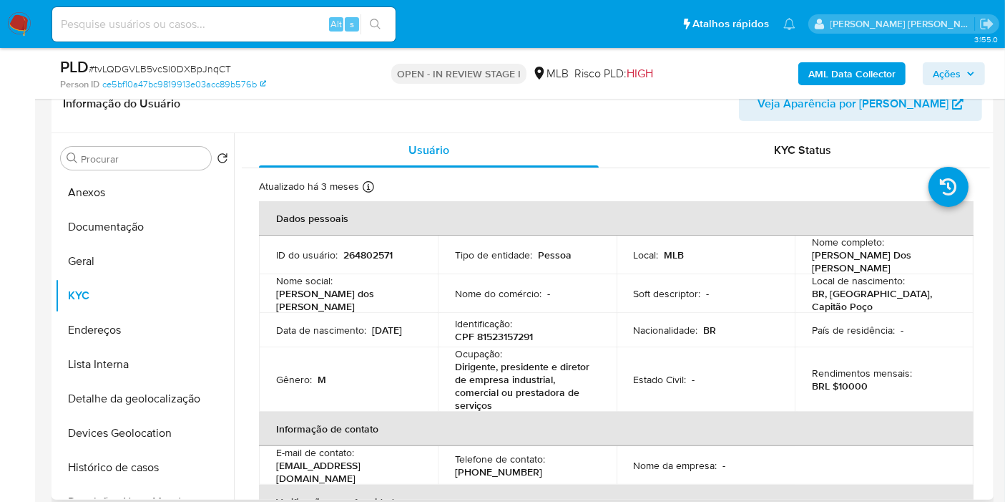
click at [509, 330] on p "CPF 81523157291" at bounding box center [494, 336] width 78 height 13
copy p "81523157291"
click at [157, 465] on button "Histórico de casos" at bounding box center [138, 467] width 167 height 34
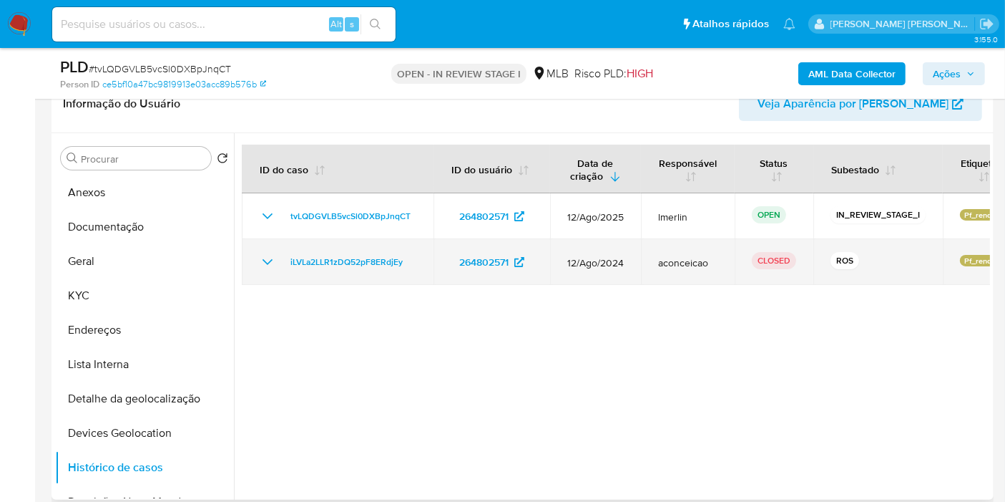
click at [259, 263] on icon "Mostrar/Ocultar" at bounding box center [267, 261] width 17 height 17
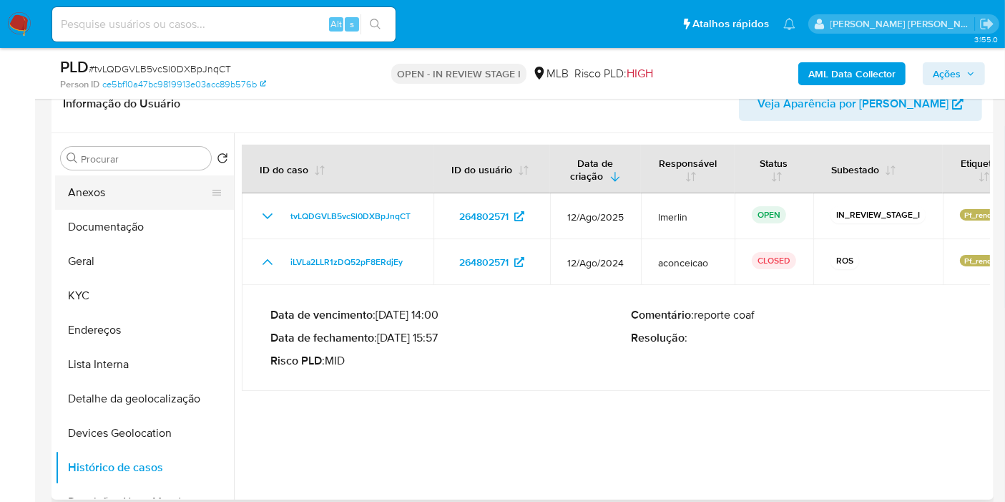
click at [166, 193] on button "Anexos" at bounding box center [138, 192] width 167 height 34
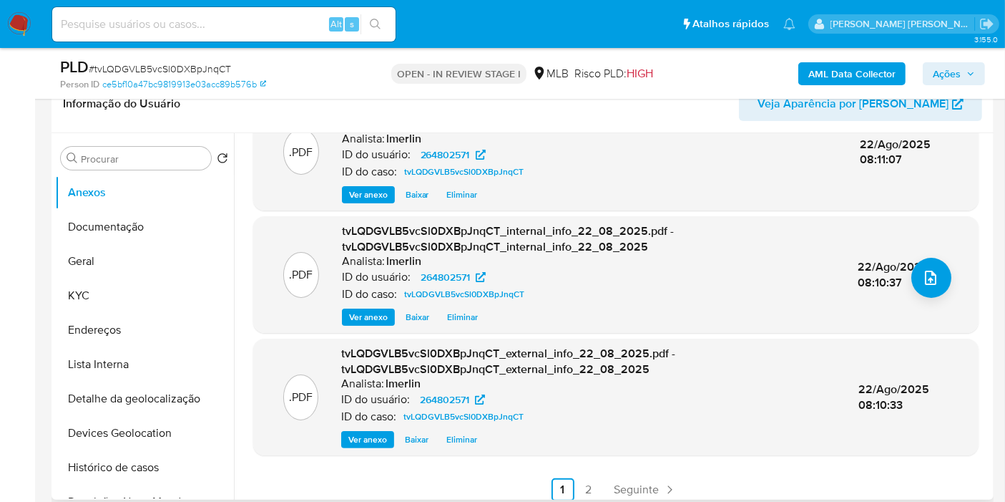
scroll to position [182, 0]
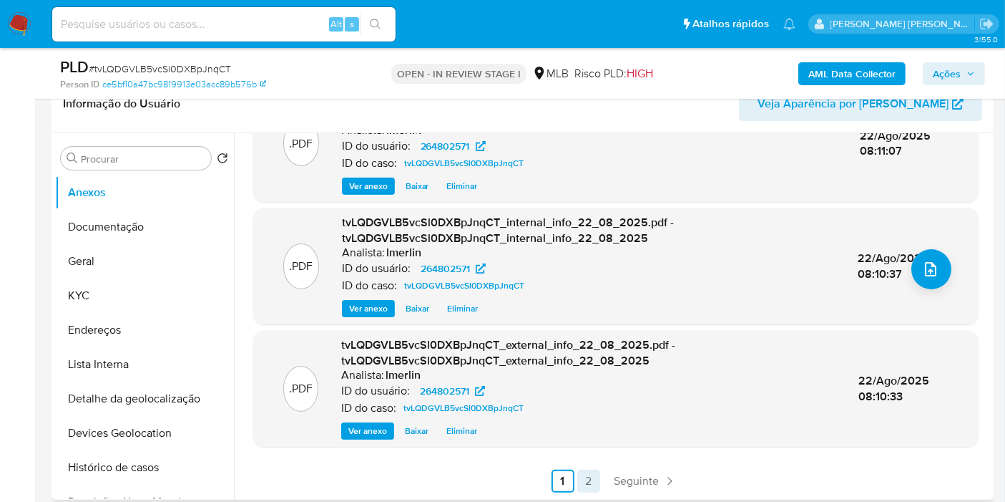
click at [587, 472] on link "2" at bounding box center [588, 480] width 23 height 23
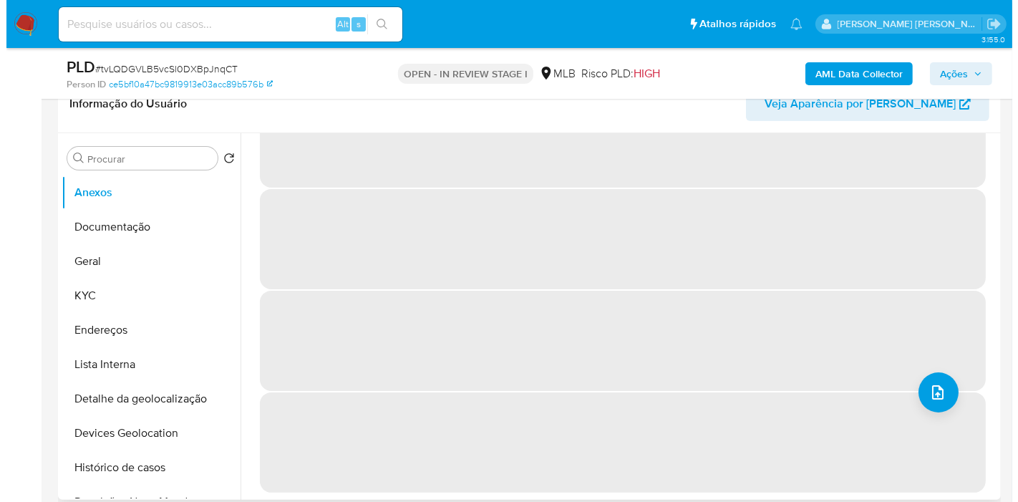
scroll to position [0, 0]
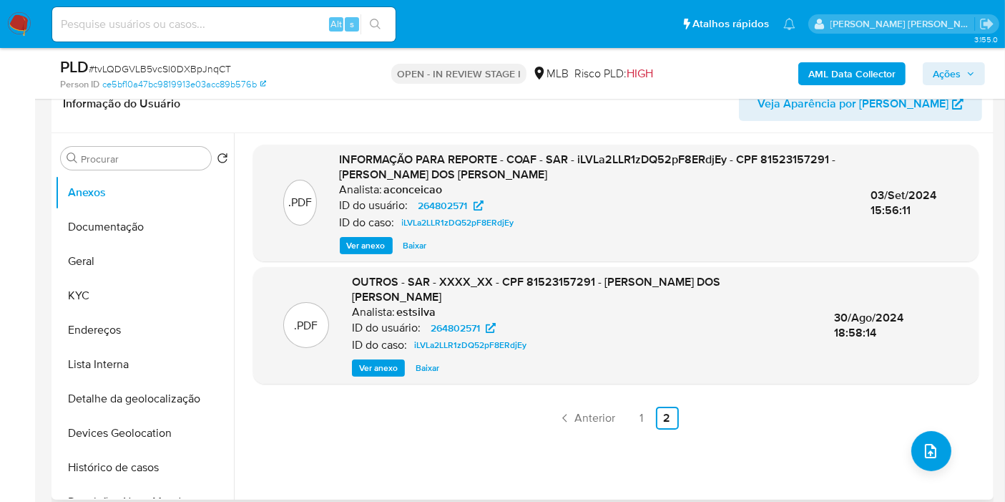
click at [363, 244] on span "Ver anexo" at bounding box center [366, 245] width 39 height 14
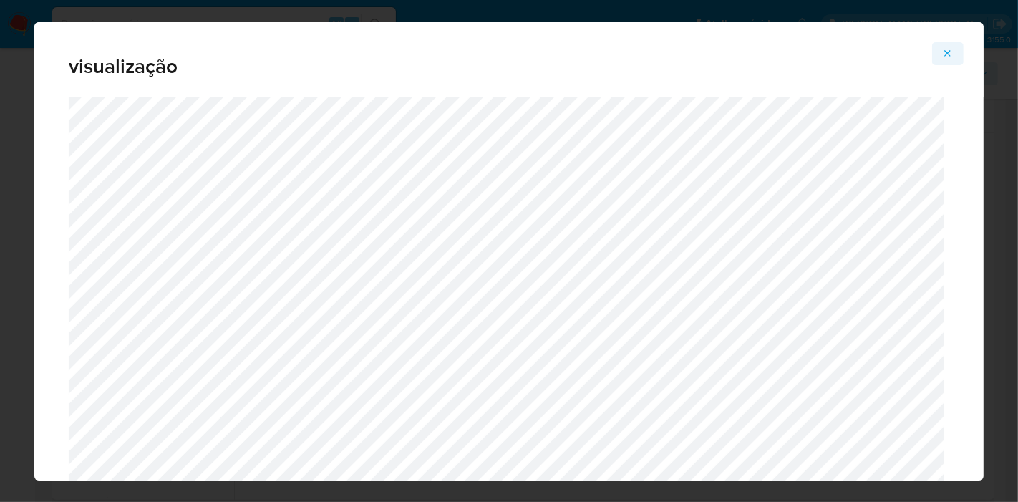
click at [954, 54] on button "Attachment preview" at bounding box center [947, 53] width 31 height 23
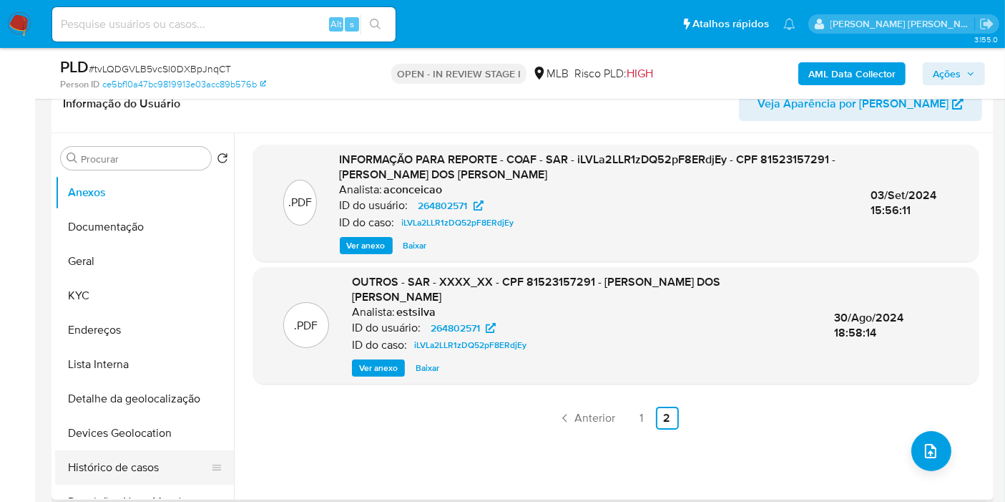
click at [130, 482] on button "Histórico de casos" at bounding box center [138, 467] width 167 height 34
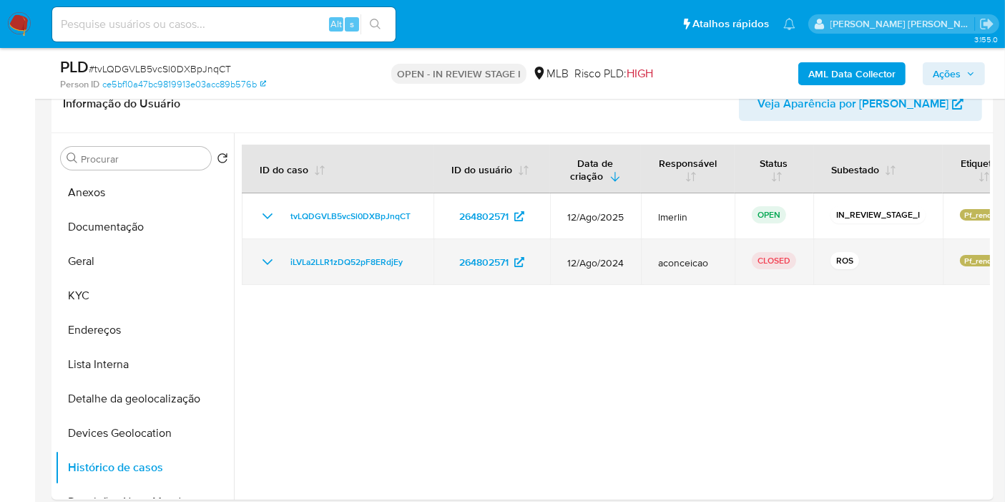
click at [267, 258] on icon "Mostrar/Ocultar" at bounding box center [267, 261] width 17 height 17
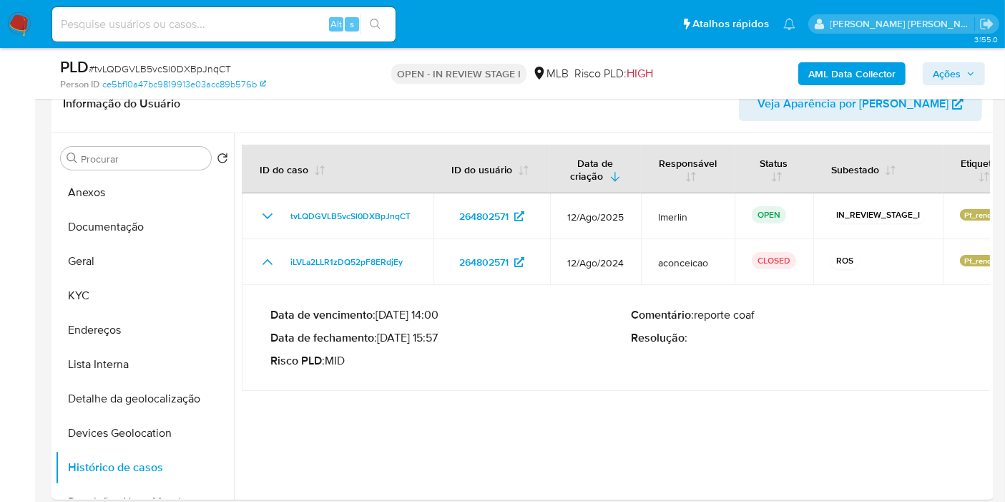
drag, startPoint x: 382, startPoint y: 332, endPoint x: 440, endPoint y: 336, distance: 58.1
click at [440, 336] on p "Data de fechamento : 03/09/2024 15:57" at bounding box center [450, 338] width 361 height 14
click at [132, 180] on button "Anexos" at bounding box center [138, 192] width 167 height 34
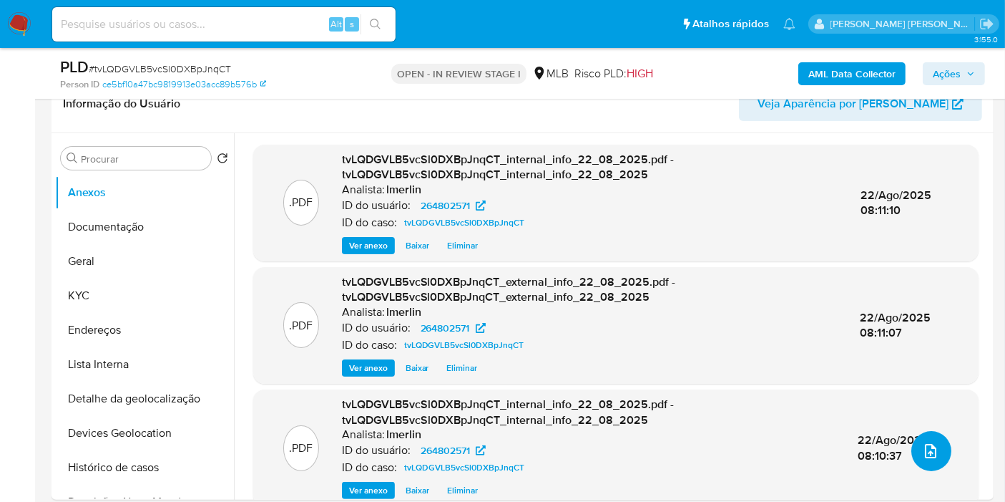
click at [922, 452] on icon "upload-file" at bounding box center [930, 450] width 17 height 17
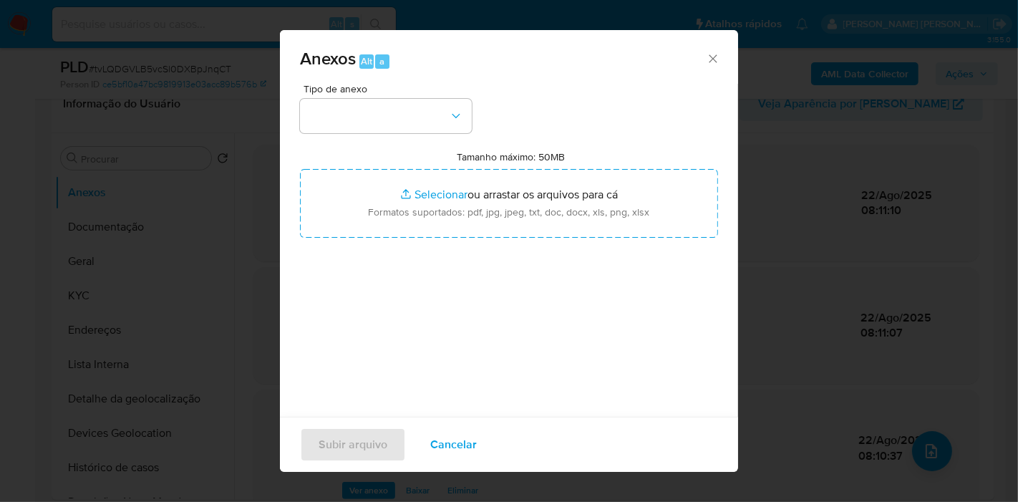
click at [393, 117] on button "button" at bounding box center [386, 116] width 172 height 34
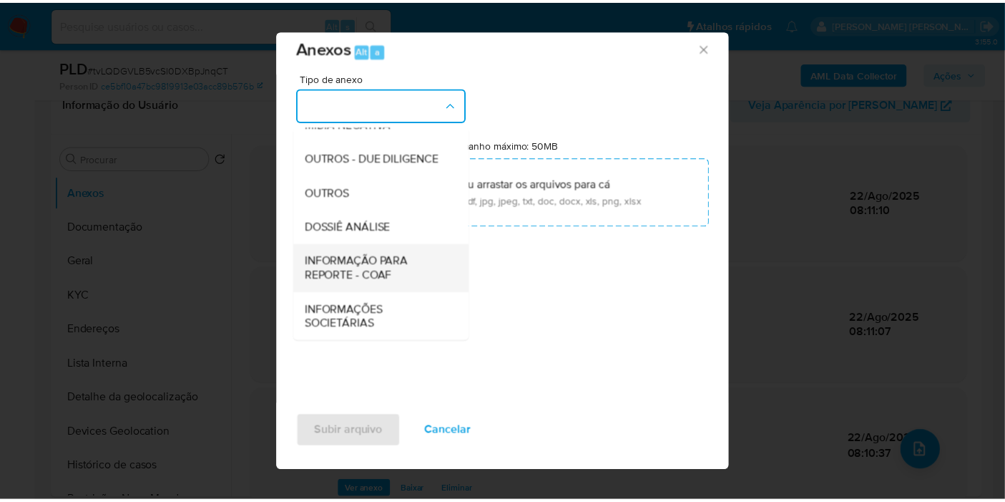
scroll to position [14, 0]
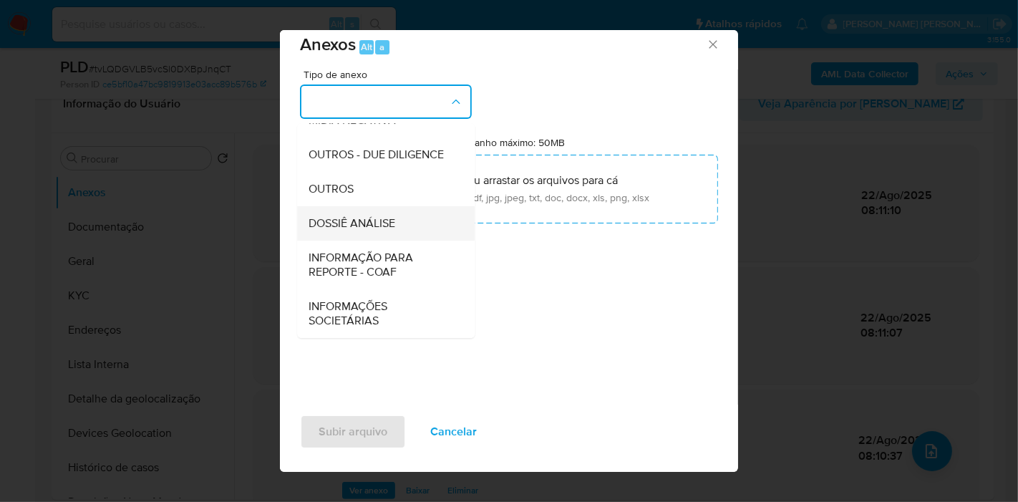
click at [390, 207] on div "DOSSIÊ ANÁLISE" at bounding box center [381, 223] width 146 height 34
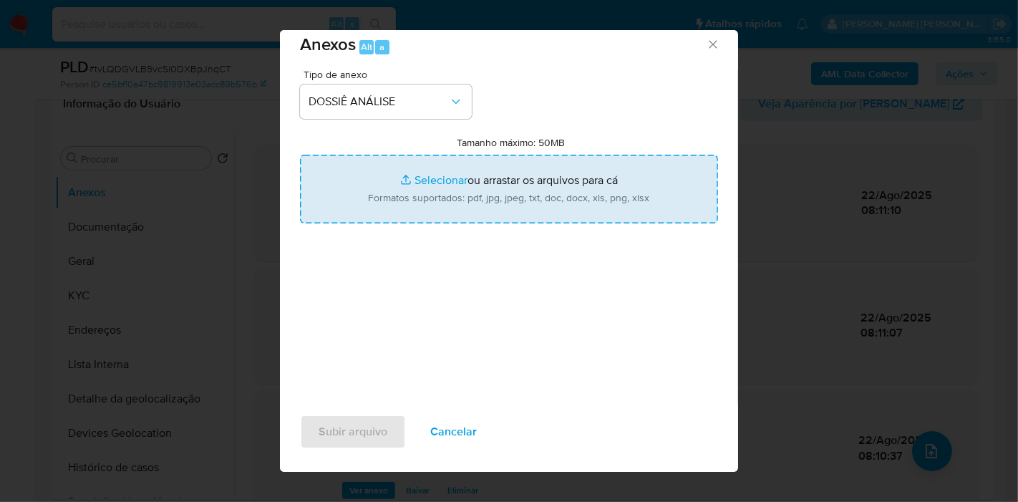
click at [447, 180] on input "Tamanho máximo: 50MB Selecionar arquivos" at bounding box center [509, 189] width 418 height 69
type input "C:\fakepath\2º SAR - XXX - CPF 81523157291 - MARCELO DOS SANTOS ARAUJO.pdf"
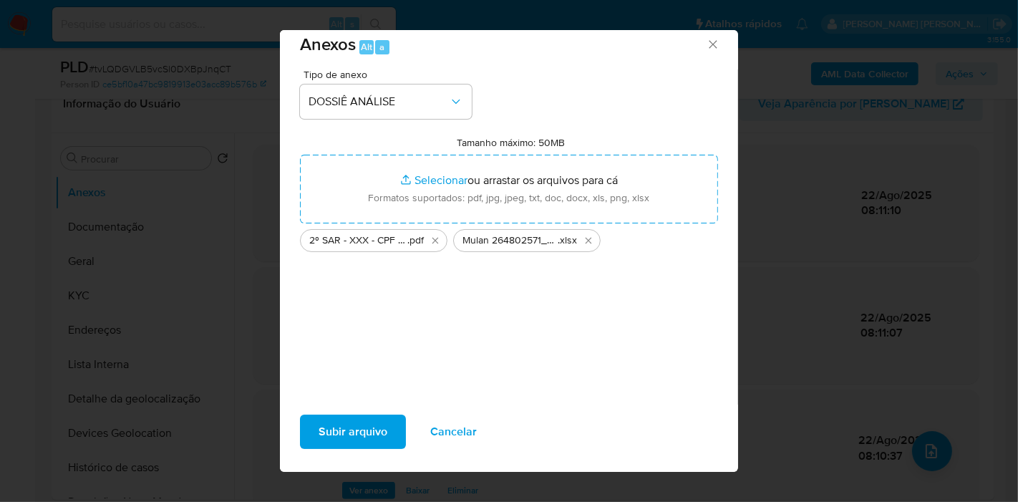
click at [339, 430] on span "Subir arquivo" at bounding box center [352, 431] width 69 height 31
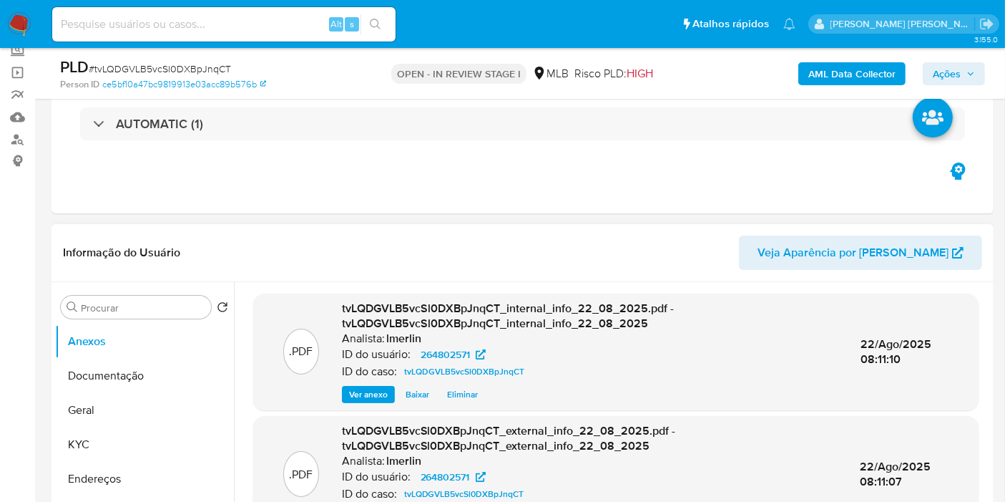
scroll to position [0, 0]
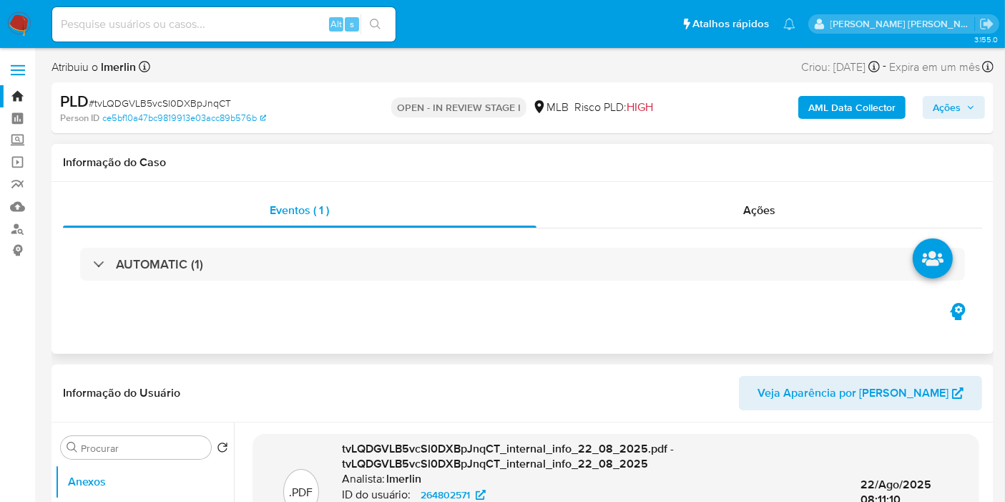
drag, startPoint x: 736, startPoint y: 208, endPoint x: 898, endPoint y: 172, distance: 165.6
click at [738, 208] on div "Ações" at bounding box center [760, 210] width 447 height 34
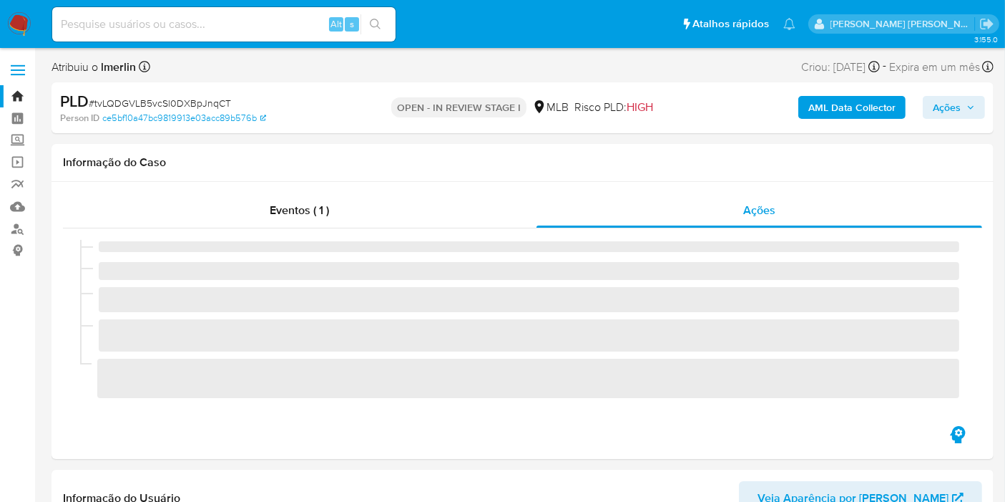
click at [957, 109] on span "Ações" at bounding box center [947, 107] width 28 height 23
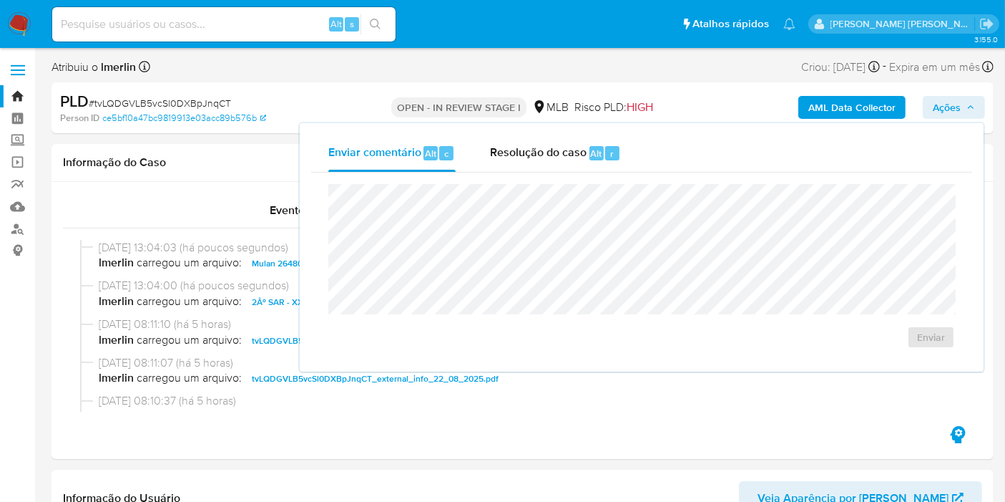
click at [545, 131] on div "Enviar comentário Alt c Resolução do caso Alt r Enviar" at bounding box center [642, 247] width 684 height 248
click at [543, 153] on span "Resolução do caso" at bounding box center [538, 153] width 97 height 16
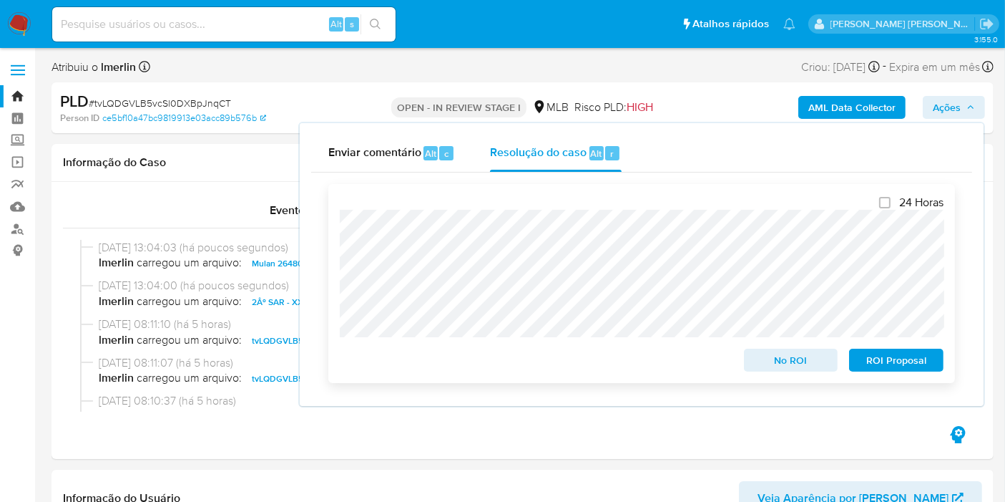
click at [909, 359] on span "ROI Proposal" at bounding box center [896, 360] width 74 height 20
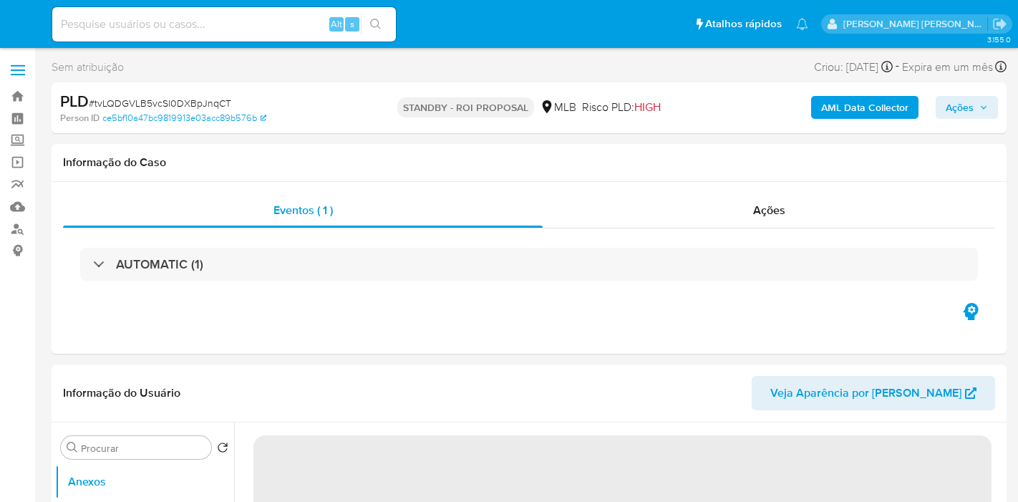
select select "10"
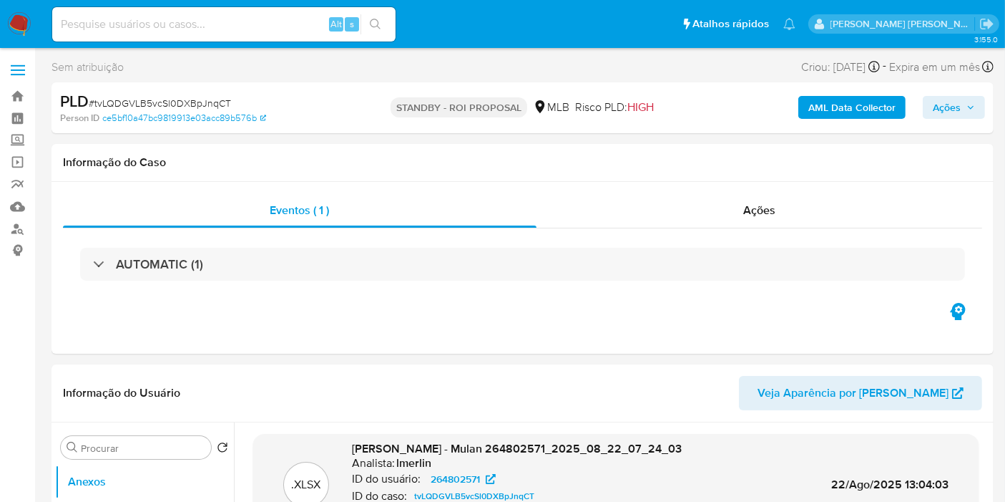
click at [19, 27] on img at bounding box center [19, 24] width 24 height 24
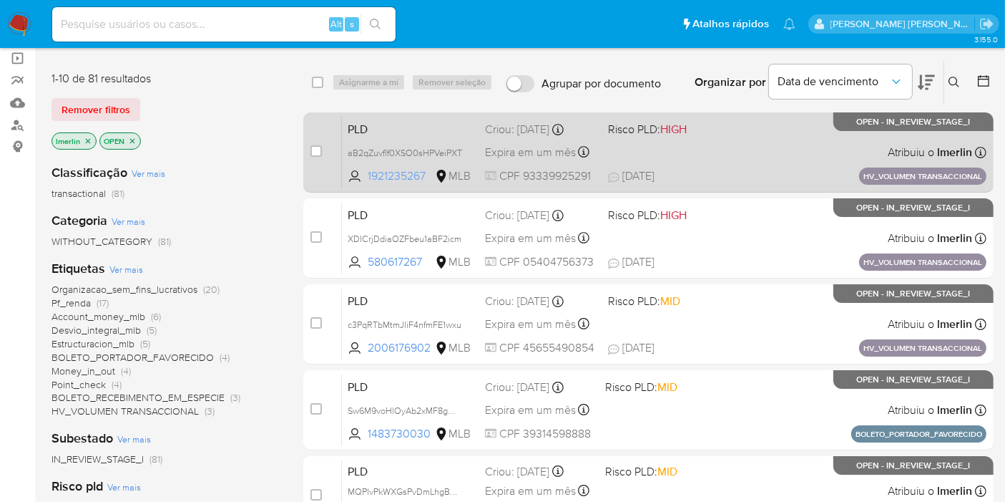
scroll to position [79, 0]
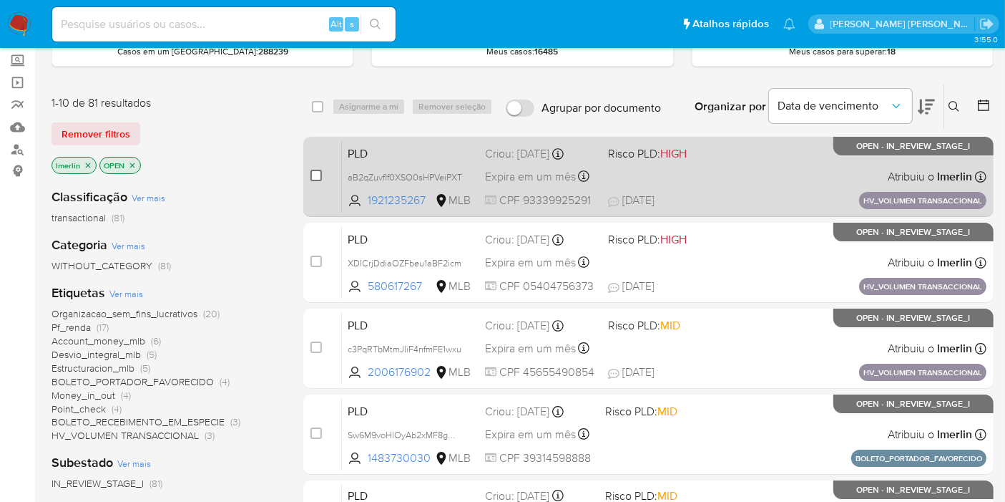
click at [315, 174] on input "checkbox" at bounding box center [316, 175] width 11 height 11
checkbox input "true"
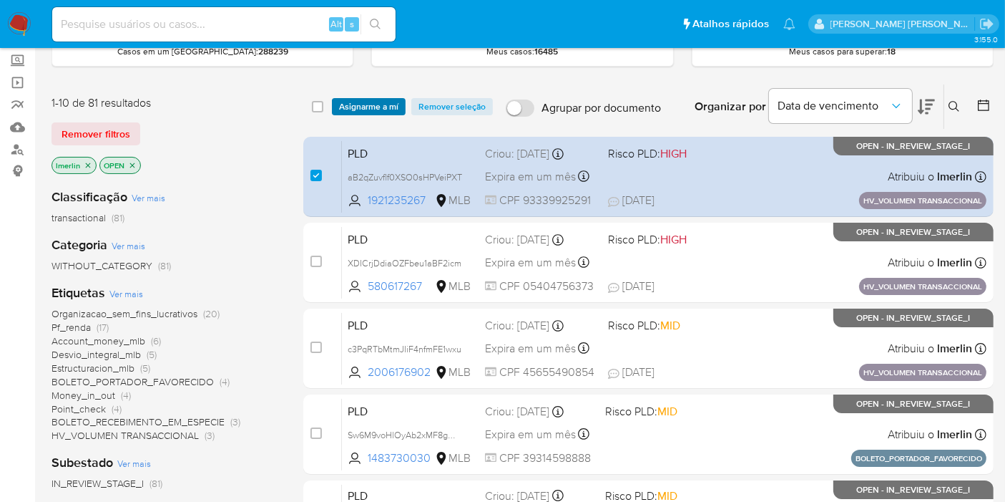
click at [381, 104] on span "Asignarme a mí" at bounding box center [368, 106] width 59 height 14
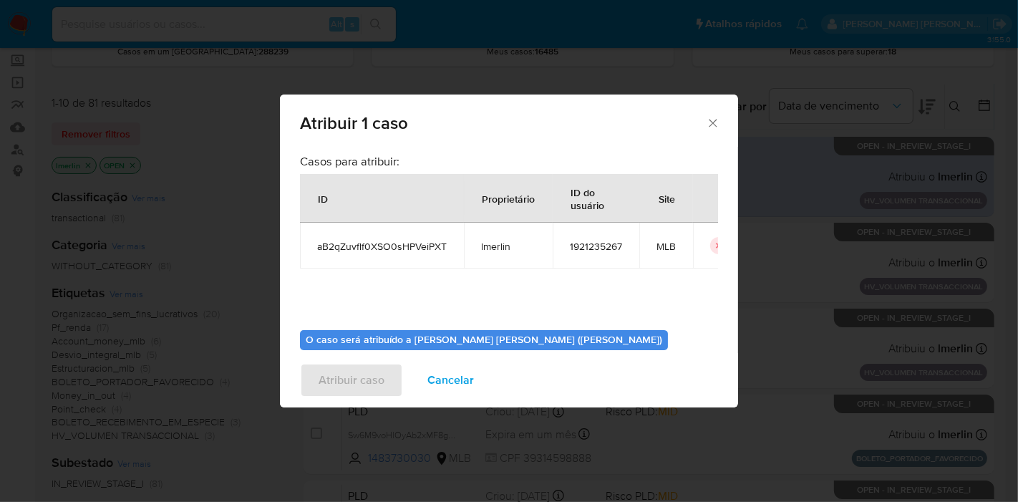
click at [372, 240] on span "aB2qZuvflf0XSO0sHPVeiPXT" at bounding box center [382, 246] width 130 height 13
copy span "aB2qZuvflf0XSO0sHPVeiPXT"
click at [597, 249] on span "1921235267" at bounding box center [596, 246] width 52 height 13
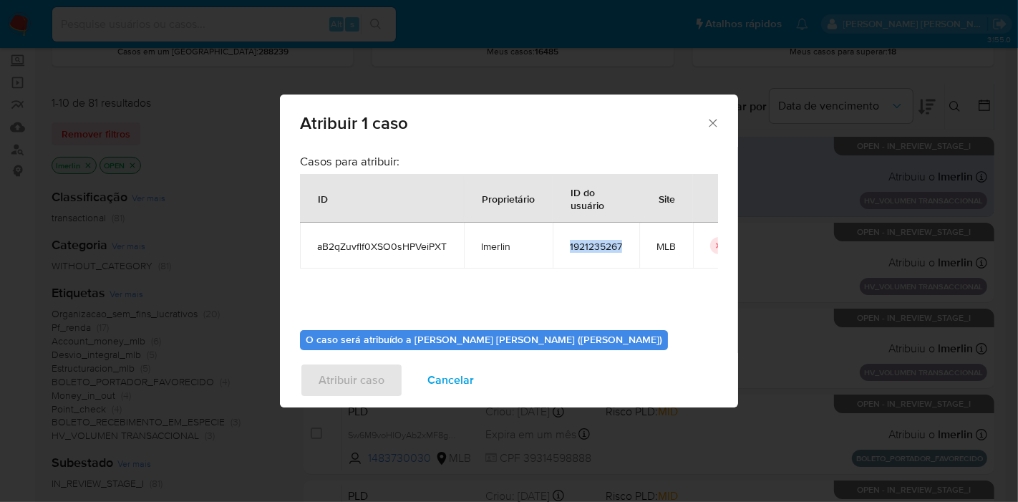
copy span "1921235267"
click at [456, 374] on span "Cancelar" at bounding box center [450, 379] width 47 height 31
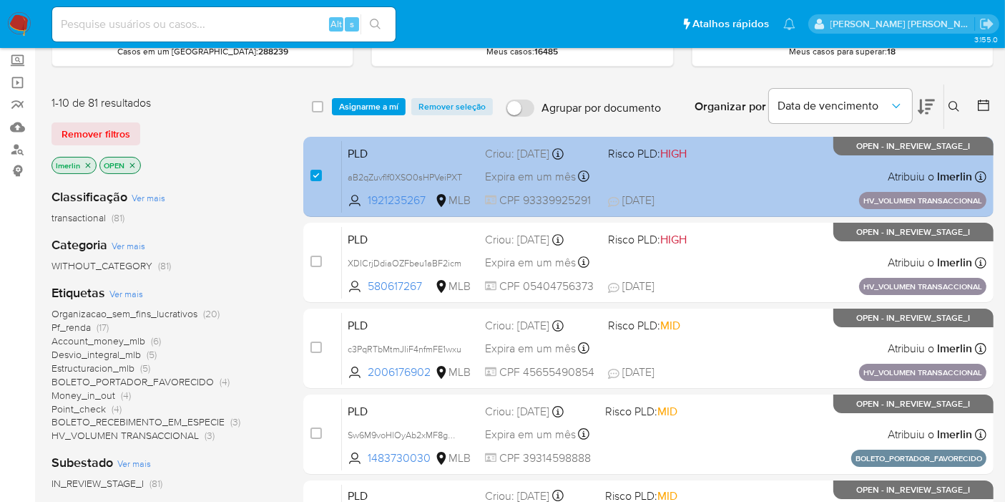
click at [398, 147] on span "PLD" at bounding box center [411, 152] width 126 height 19
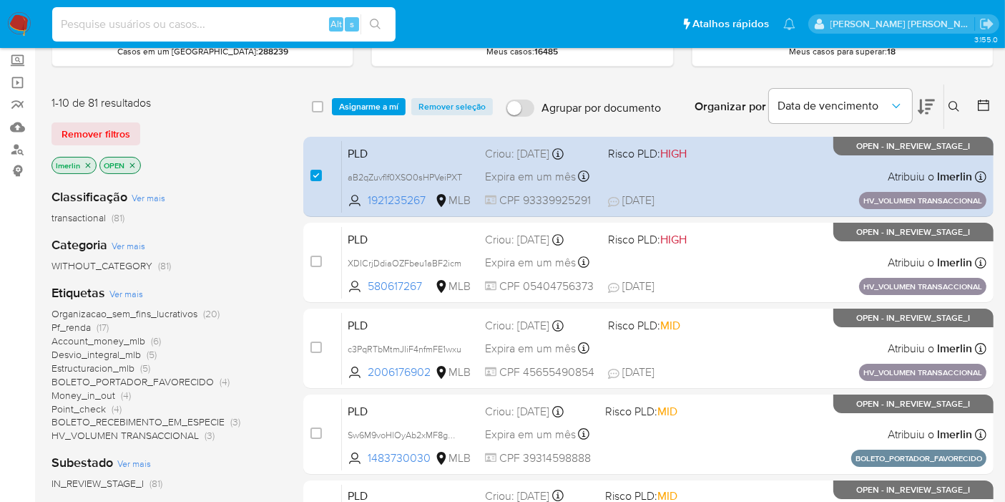
click at [304, 21] on input at bounding box center [223, 24] width 343 height 19
paste input "Gukvsk5j98iJUF0YuCdYinm7"
type input "Gukvsk5j98iJUF0YuCdYinm7"
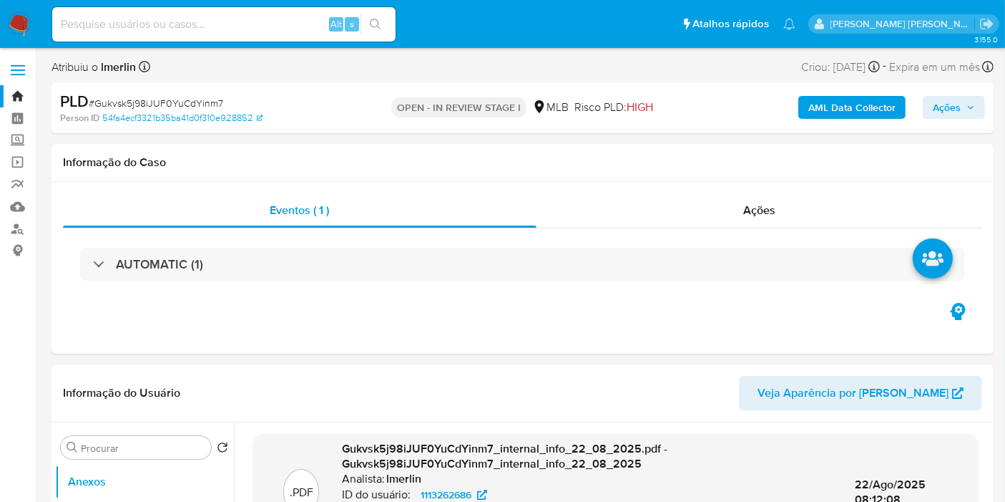
select select "10"
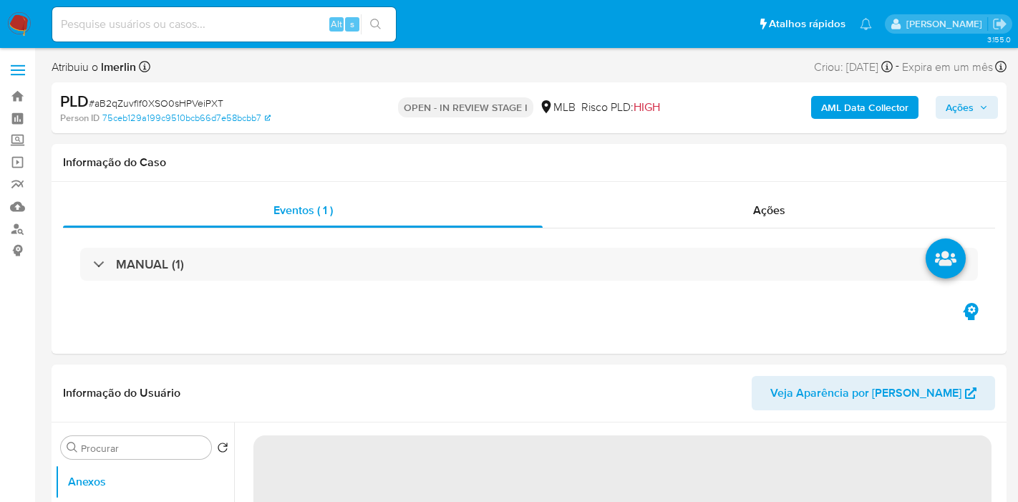
select select "10"
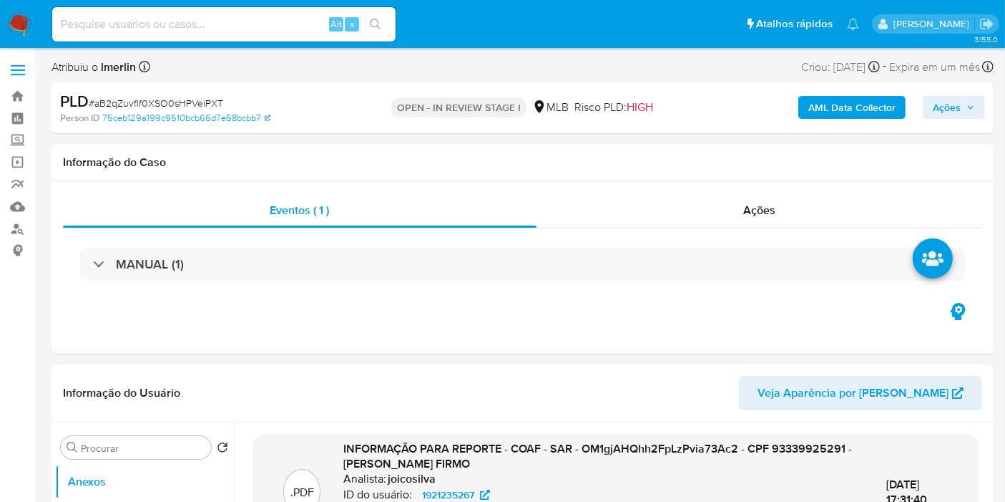
click at [867, 114] on b "AML Data Collector" at bounding box center [852, 107] width 87 height 23
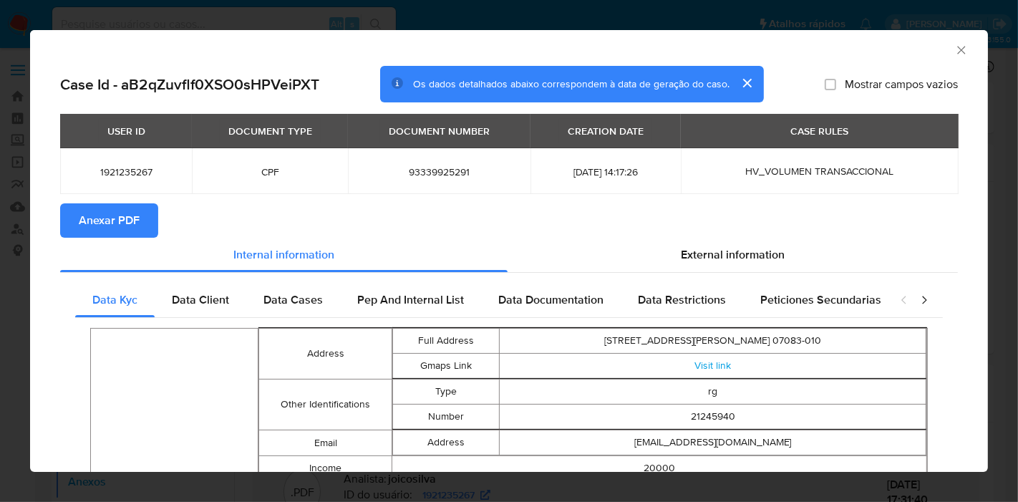
click at [86, 208] on span "Anexar PDF" at bounding box center [109, 220] width 61 height 31
click at [954, 52] on icon "Fechar a janela" at bounding box center [961, 50] width 14 height 14
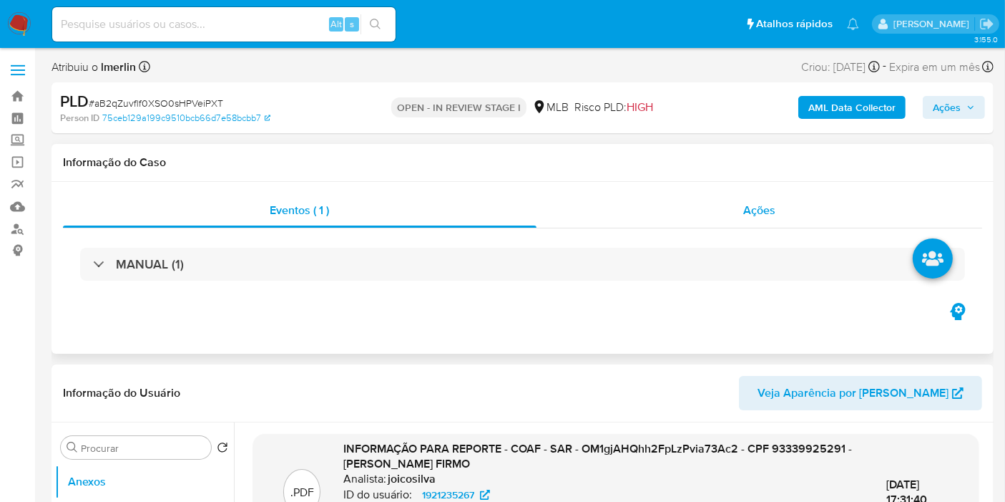
click at [778, 215] on div "Ações" at bounding box center [760, 210] width 447 height 34
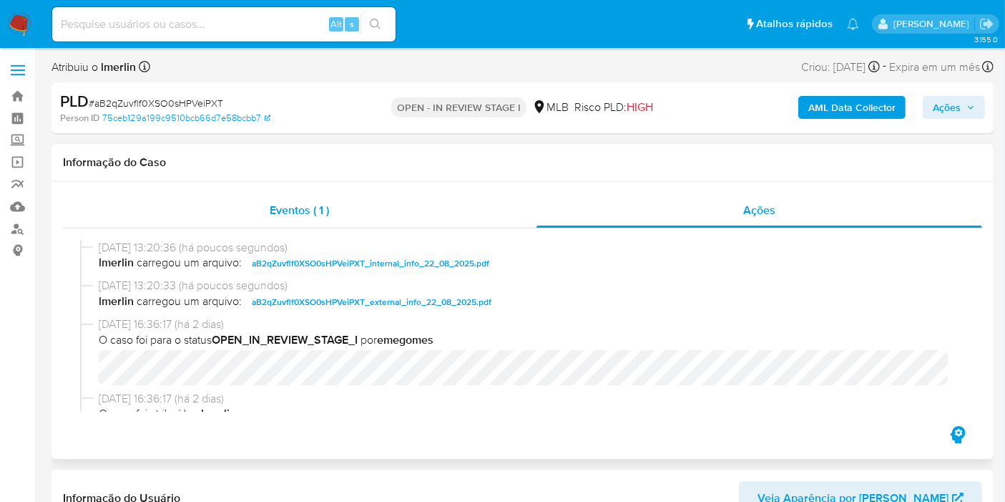
click at [413, 226] on div "Eventos ( 1 )" at bounding box center [300, 210] width 474 height 34
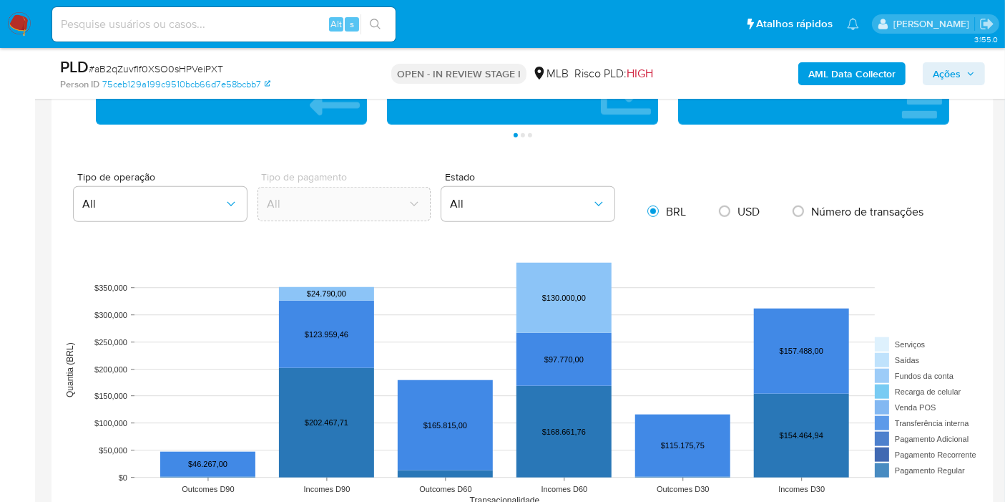
scroll to position [1272, 0]
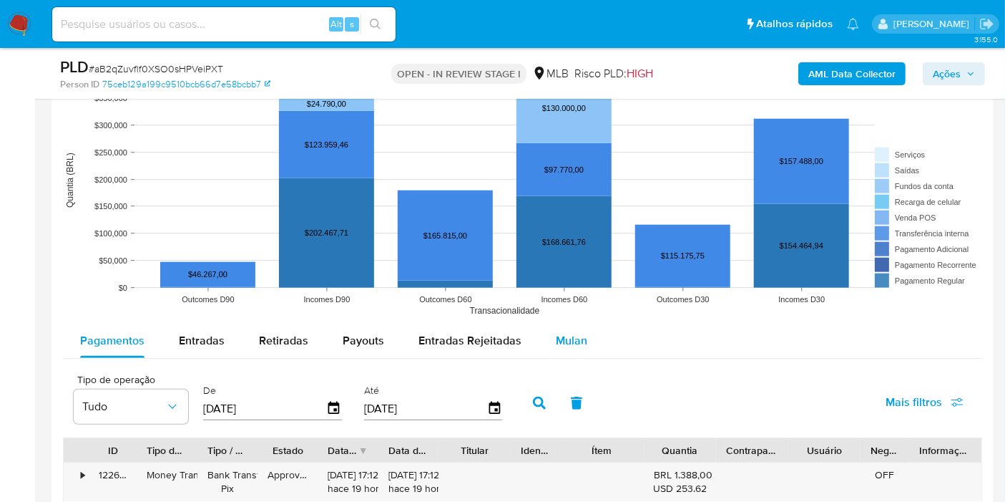
click at [575, 348] on div "Mulan" at bounding box center [571, 340] width 31 height 34
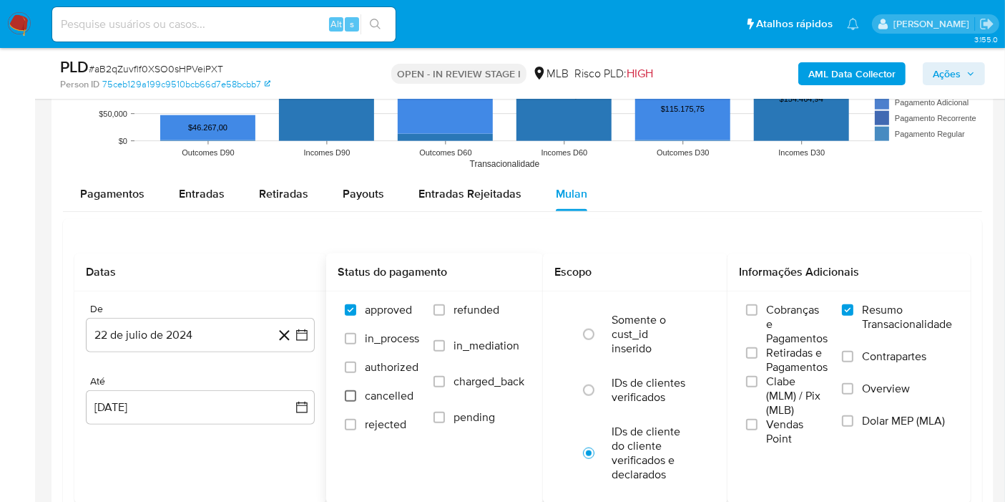
scroll to position [1511, 0]
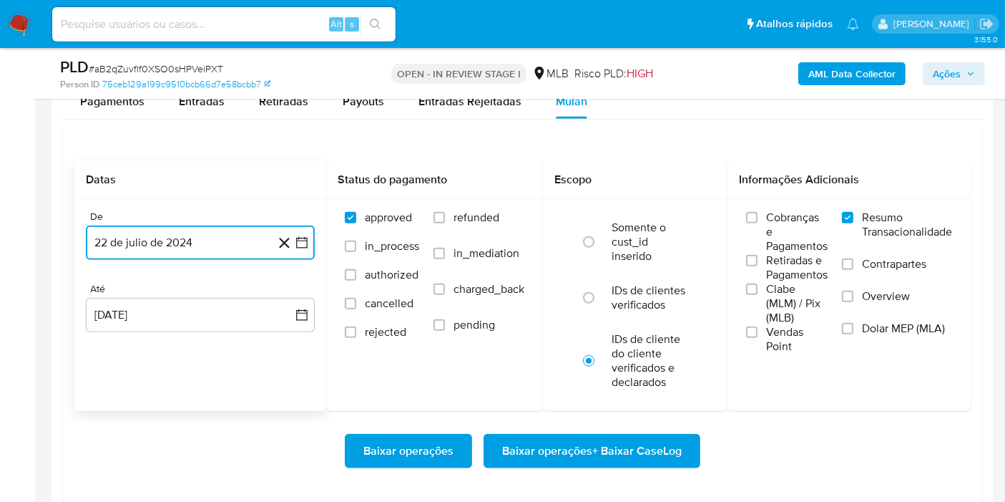
click at [302, 241] on icon "button" at bounding box center [302, 242] width 14 height 14
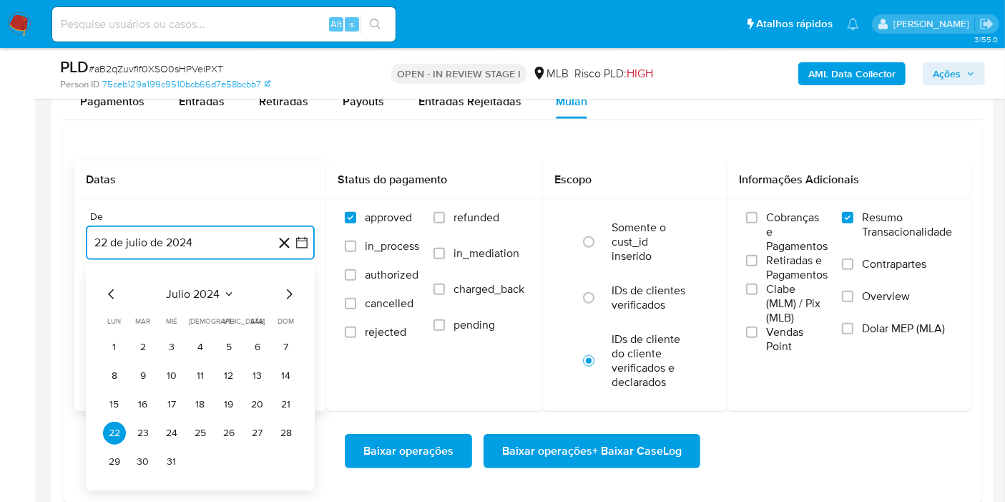
click at [210, 291] on span "julio 2024" at bounding box center [194, 294] width 54 height 14
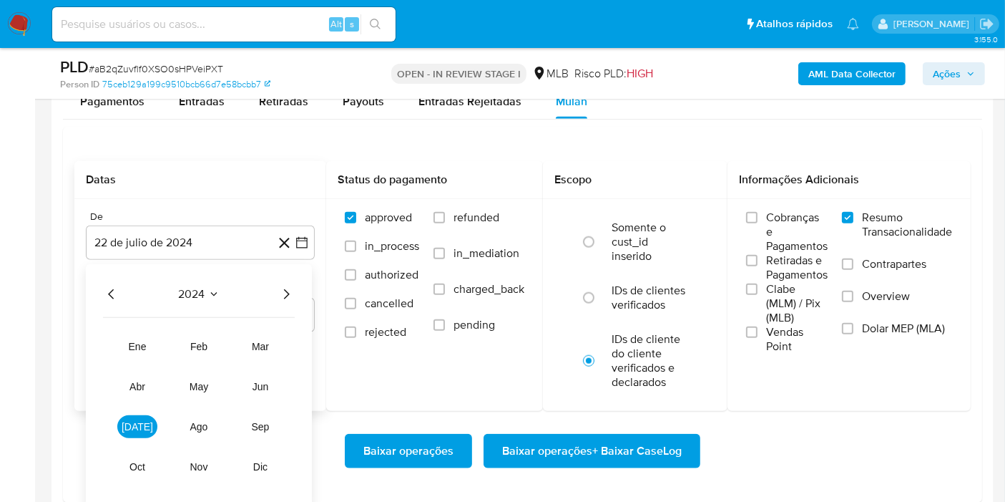
click at [286, 290] on icon "Año siguiente" at bounding box center [286, 294] width 17 height 17
click at [126, 430] on button "[DATE]" at bounding box center [137, 426] width 40 height 23
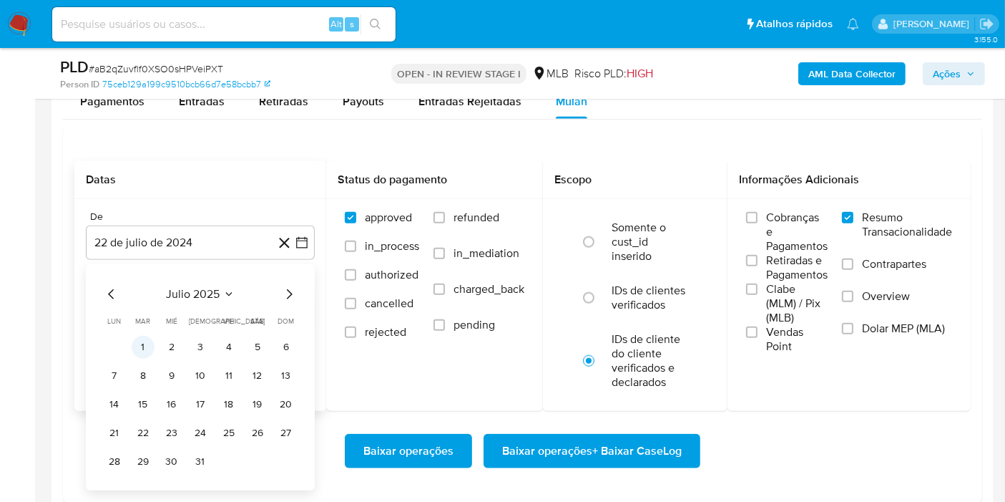
click at [144, 341] on button "1" at bounding box center [143, 347] width 23 height 23
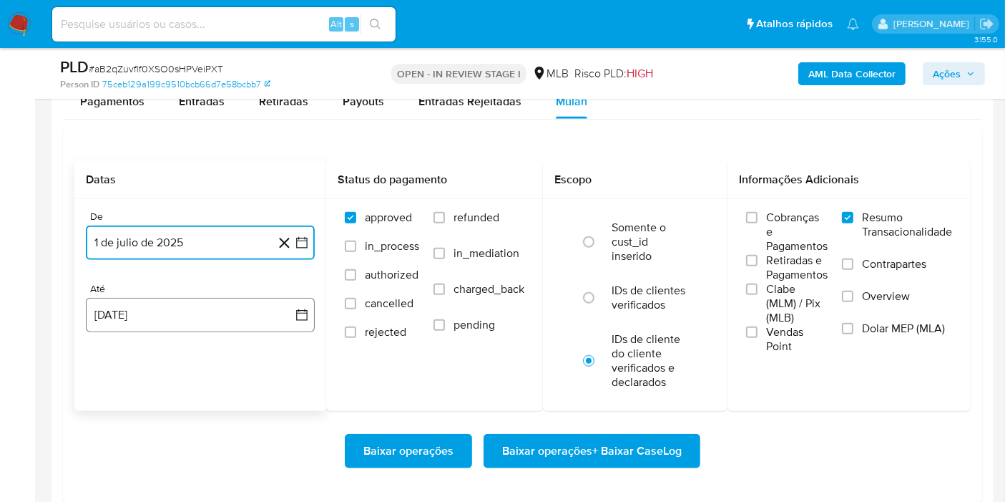
click at [250, 313] on button "[DATE]" at bounding box center [200, 315] width 229 height 34
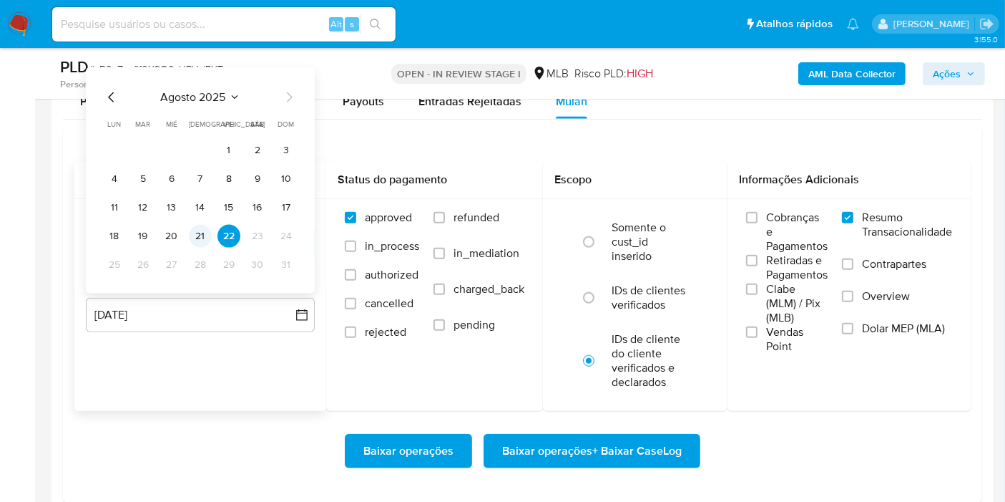
click at [203, 236] on button "21" at bounding box center [200, 236] width 23 height 23
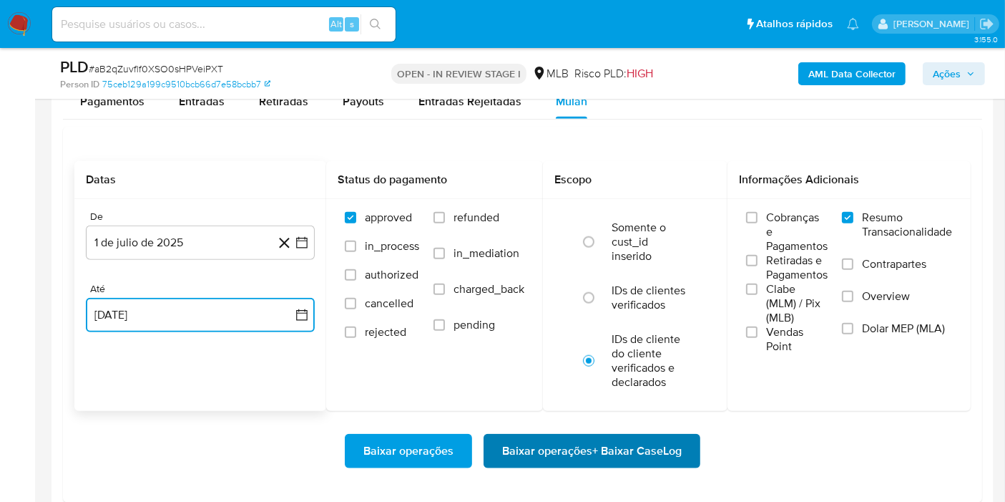
click at [547, 450] on span "Baixar operações + Baixar CaseLog" at bounding box center [592, 450] width 180 height 31
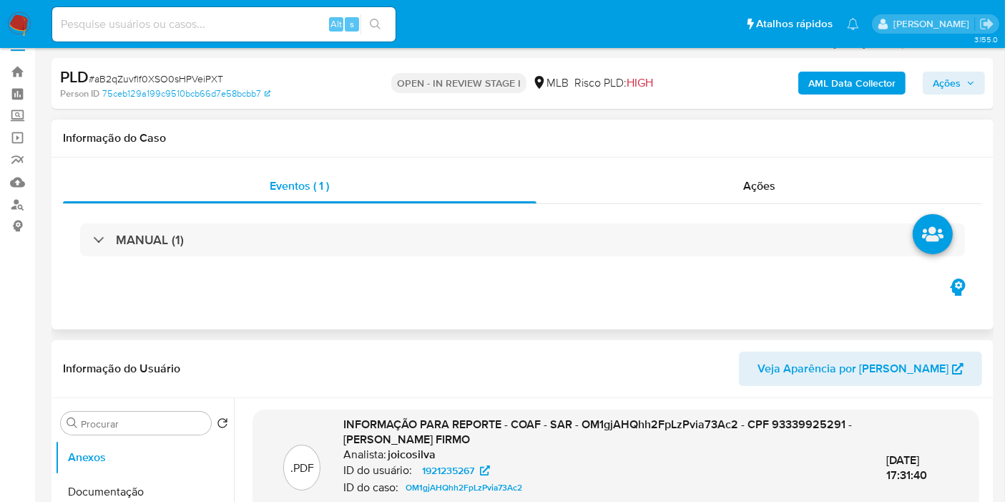
scroll to position [0, 0]
